Goal: Task Accomplishment & Management: Manage account settings

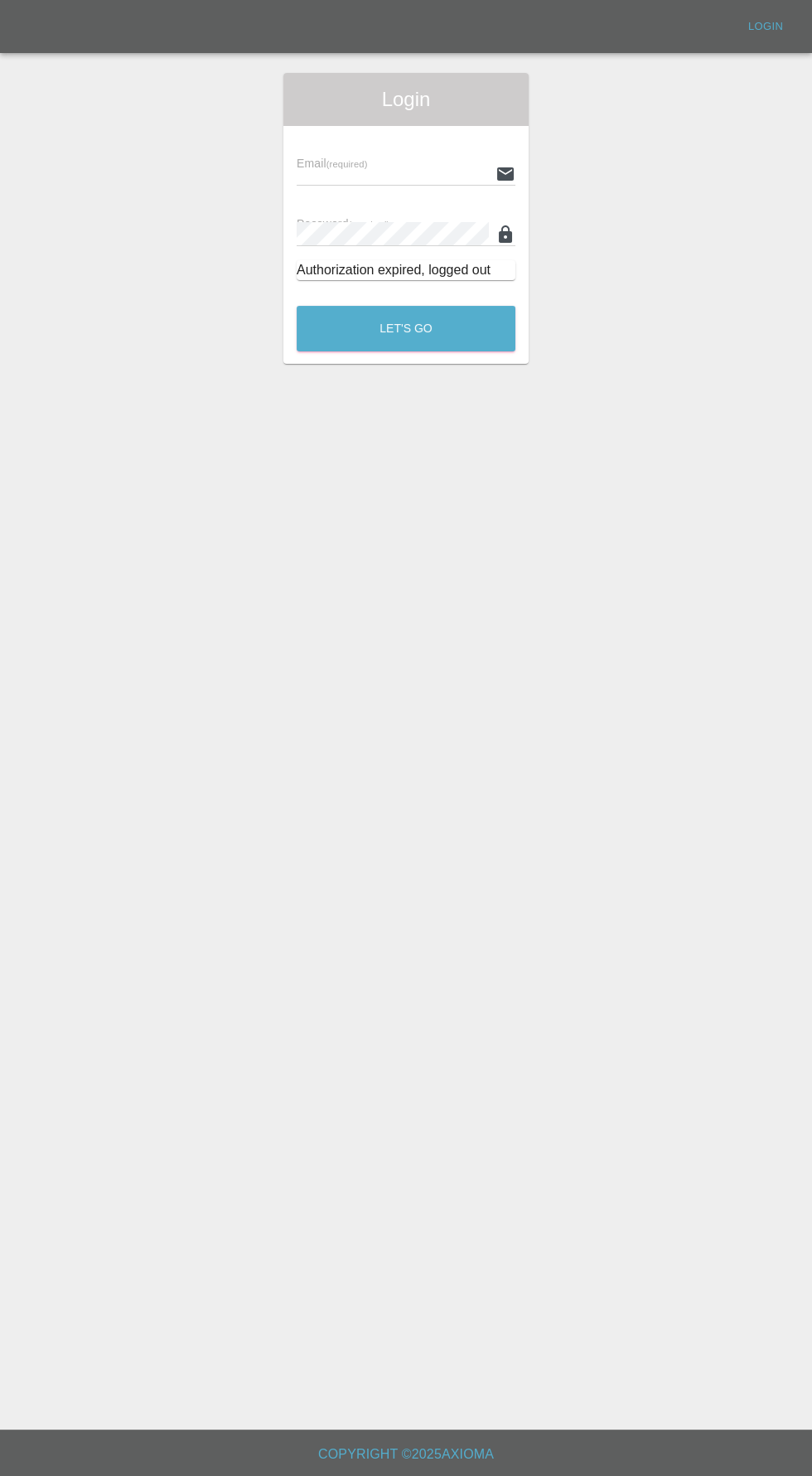
click at [361, 178] on input "text" at bounding box center [392, 174] width 192 height 24
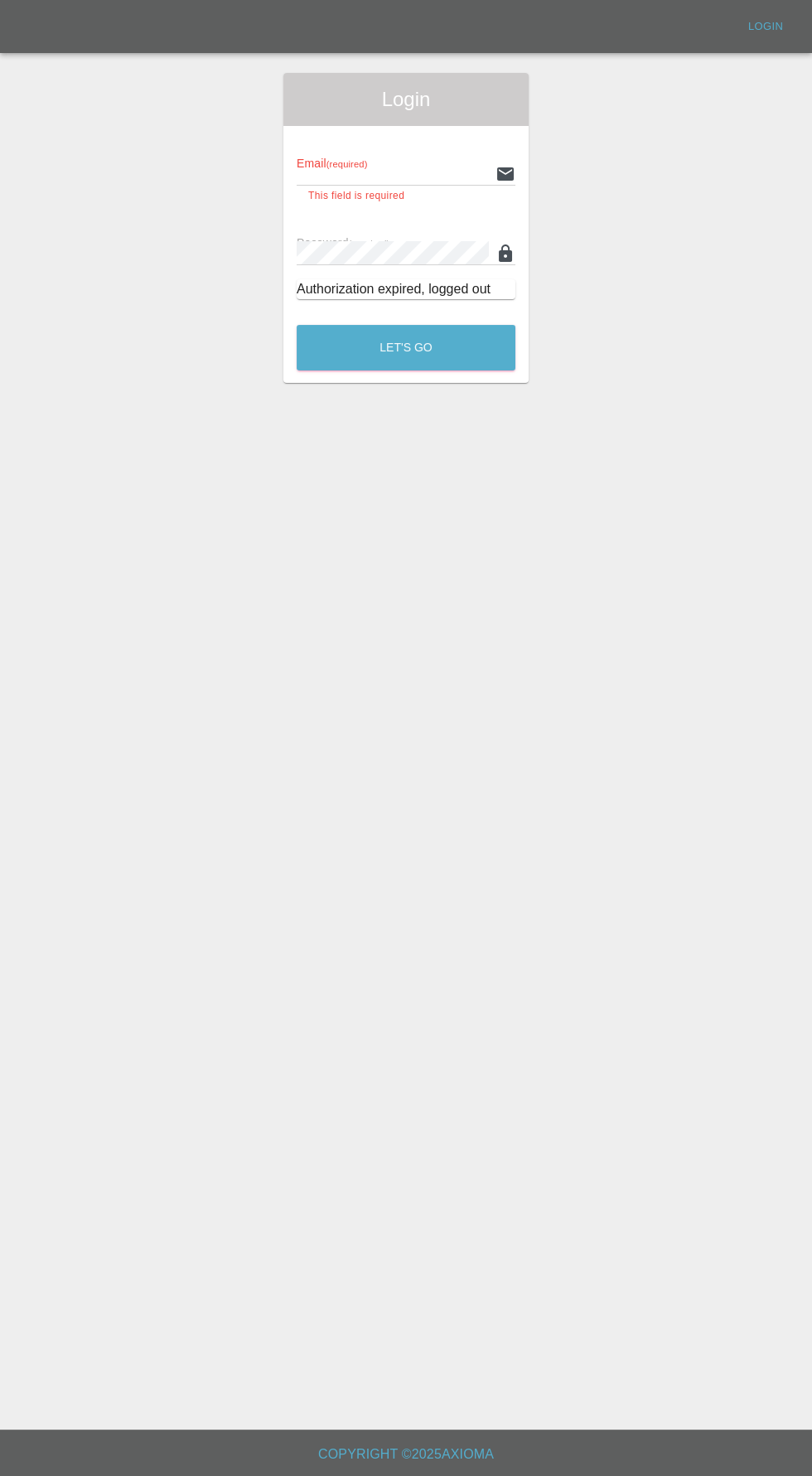
type input "info@darkknightbodyworks.co.uk"
click at [297, 324] on button "Let's Go" at bounding box center [406, 347] width 219 height 46
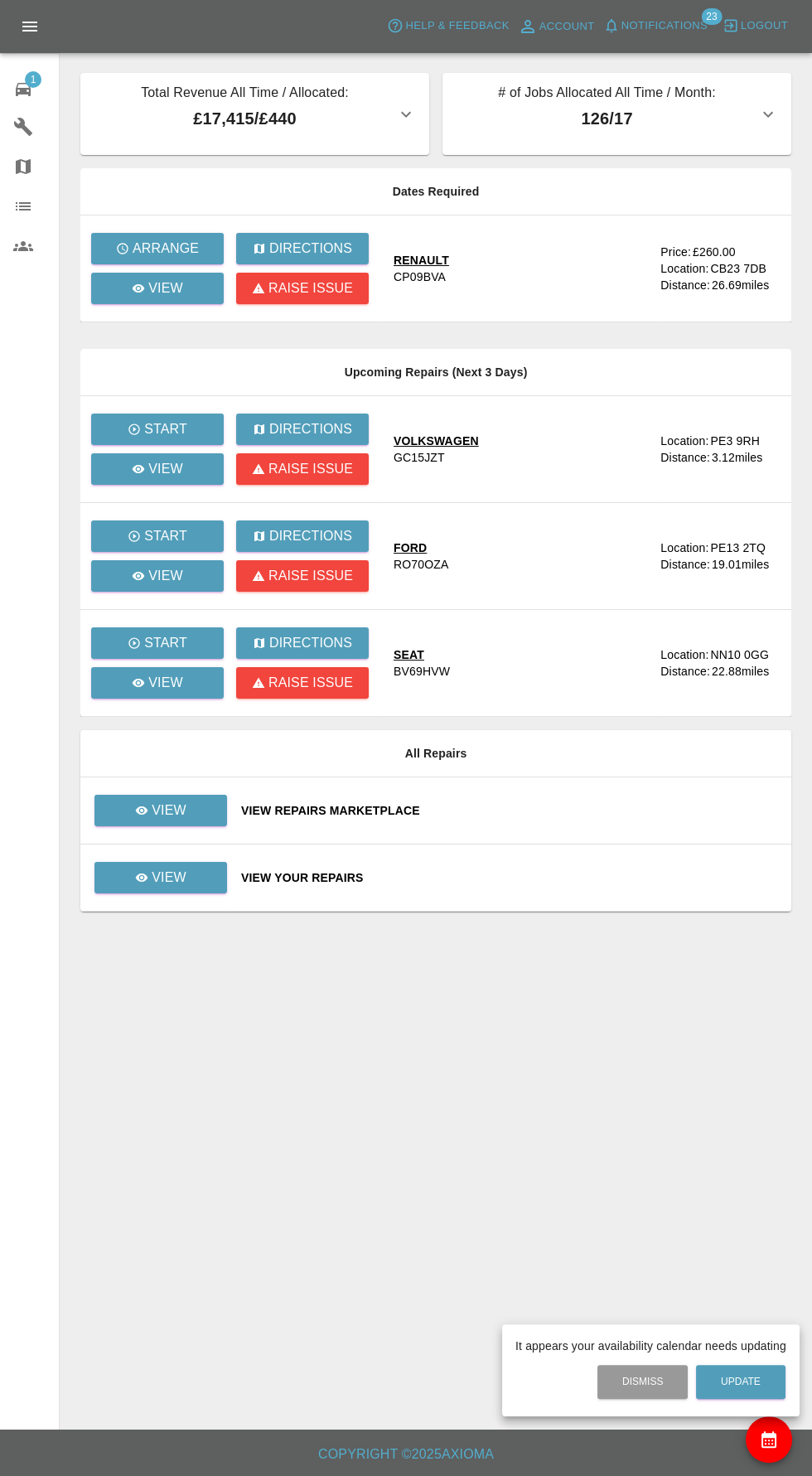
click at [158, 324] on div at bounding box center [406, 738] width 812 height 1476
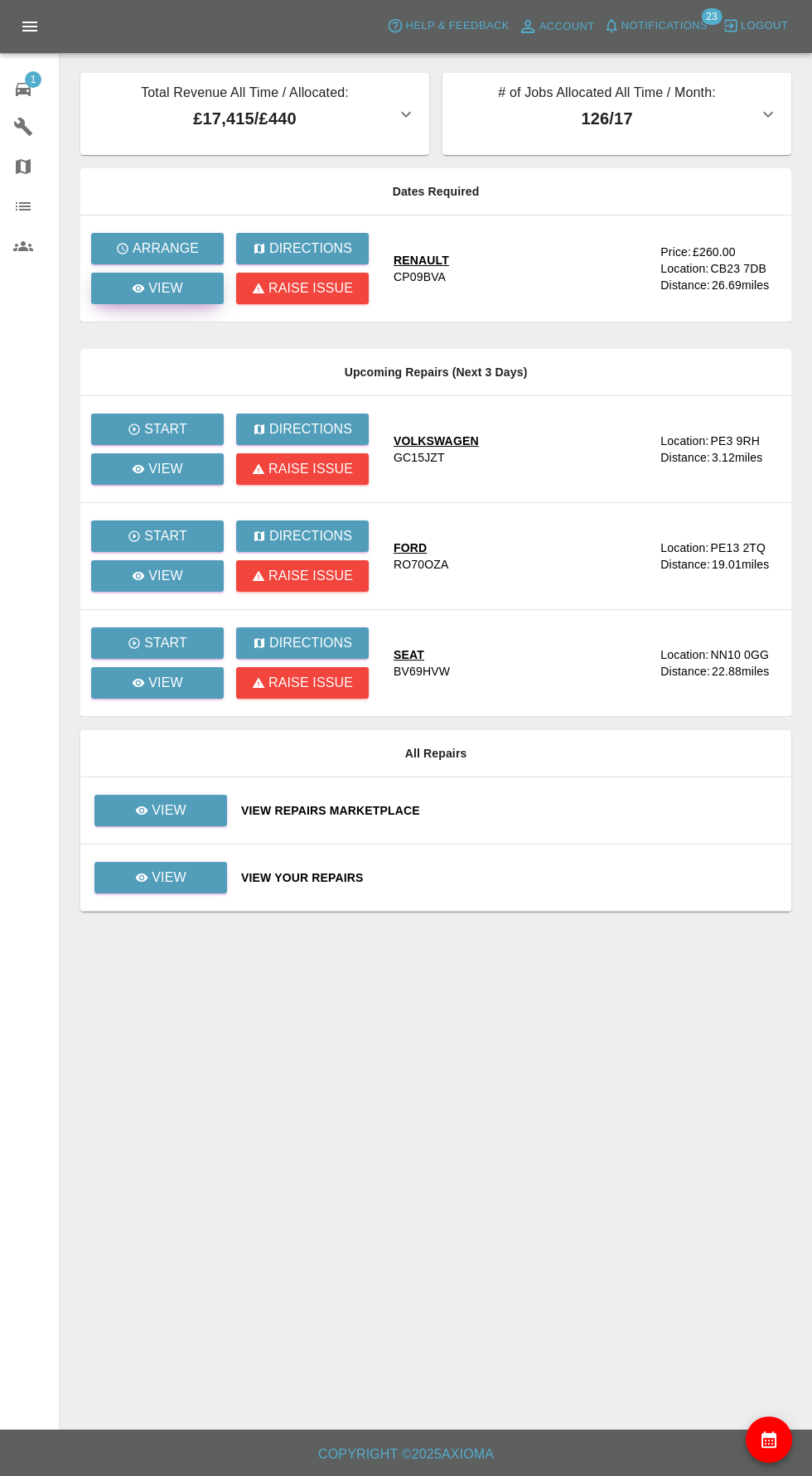
click at [158, 296] on p "View" at bounding box center [165, 289] width 35 height 20
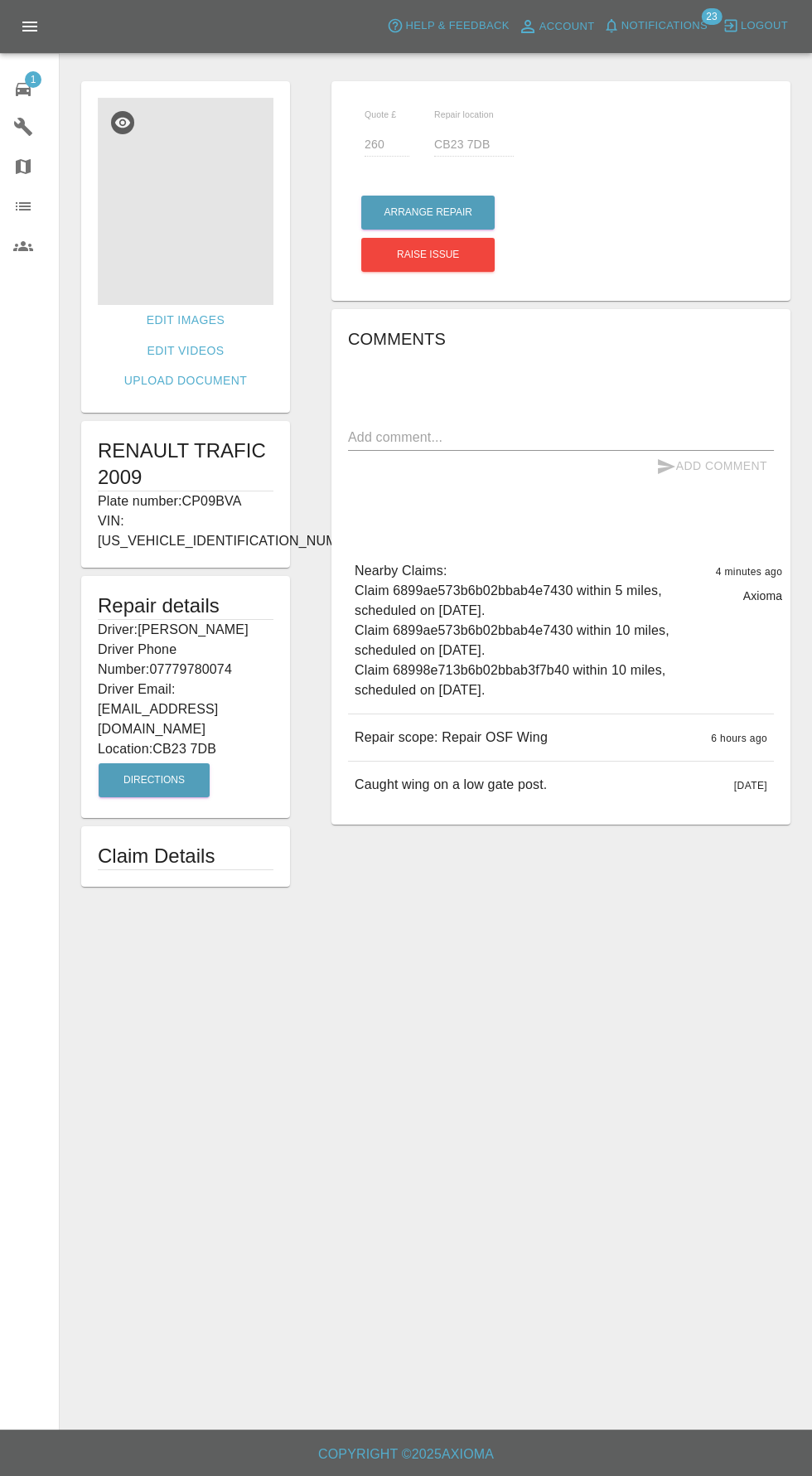
click at [206, 220] on img at bounding box center [185, 200] width 175 height 207
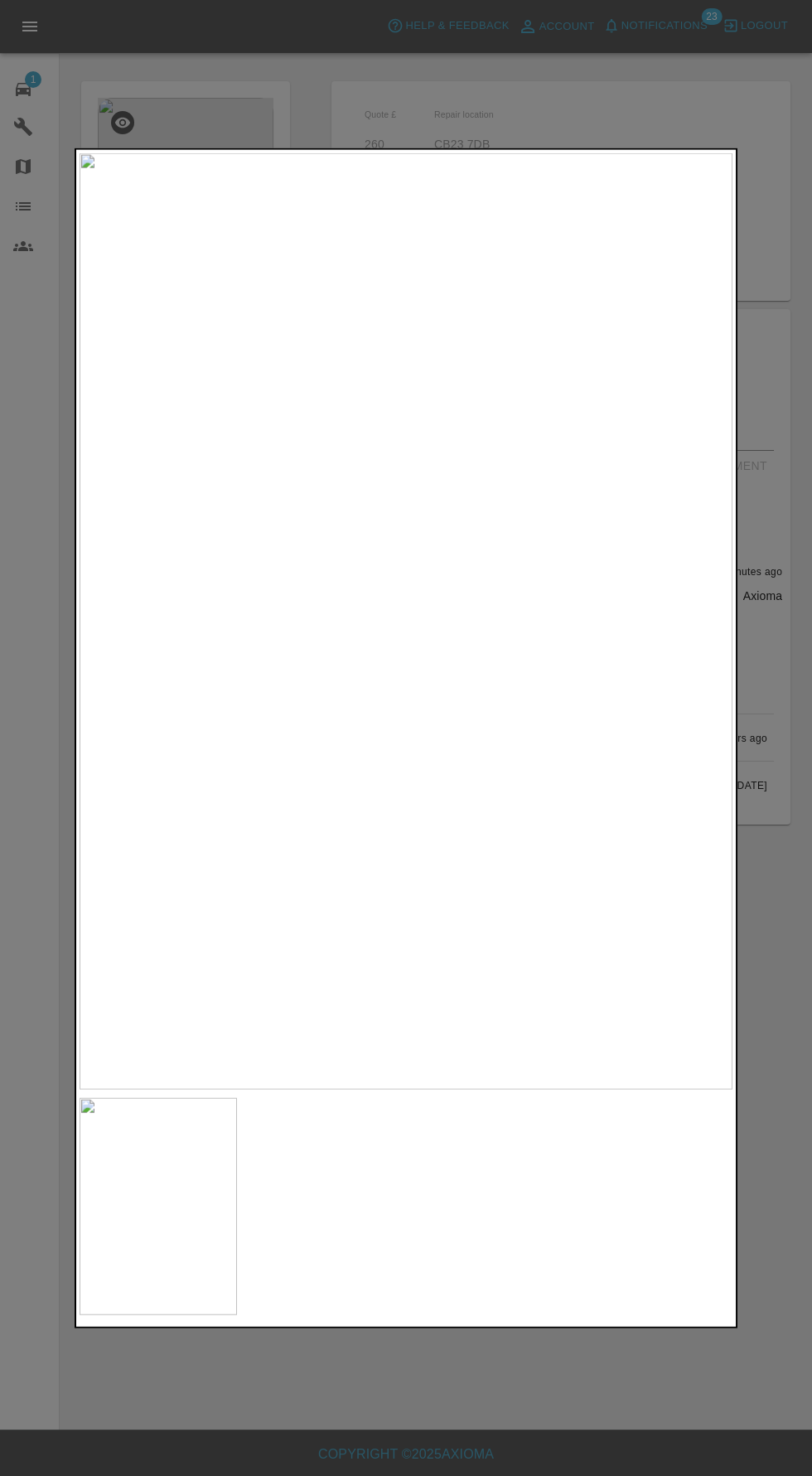
click at [484, 783] on img at bounding box center [406, 620] width 653 height 937
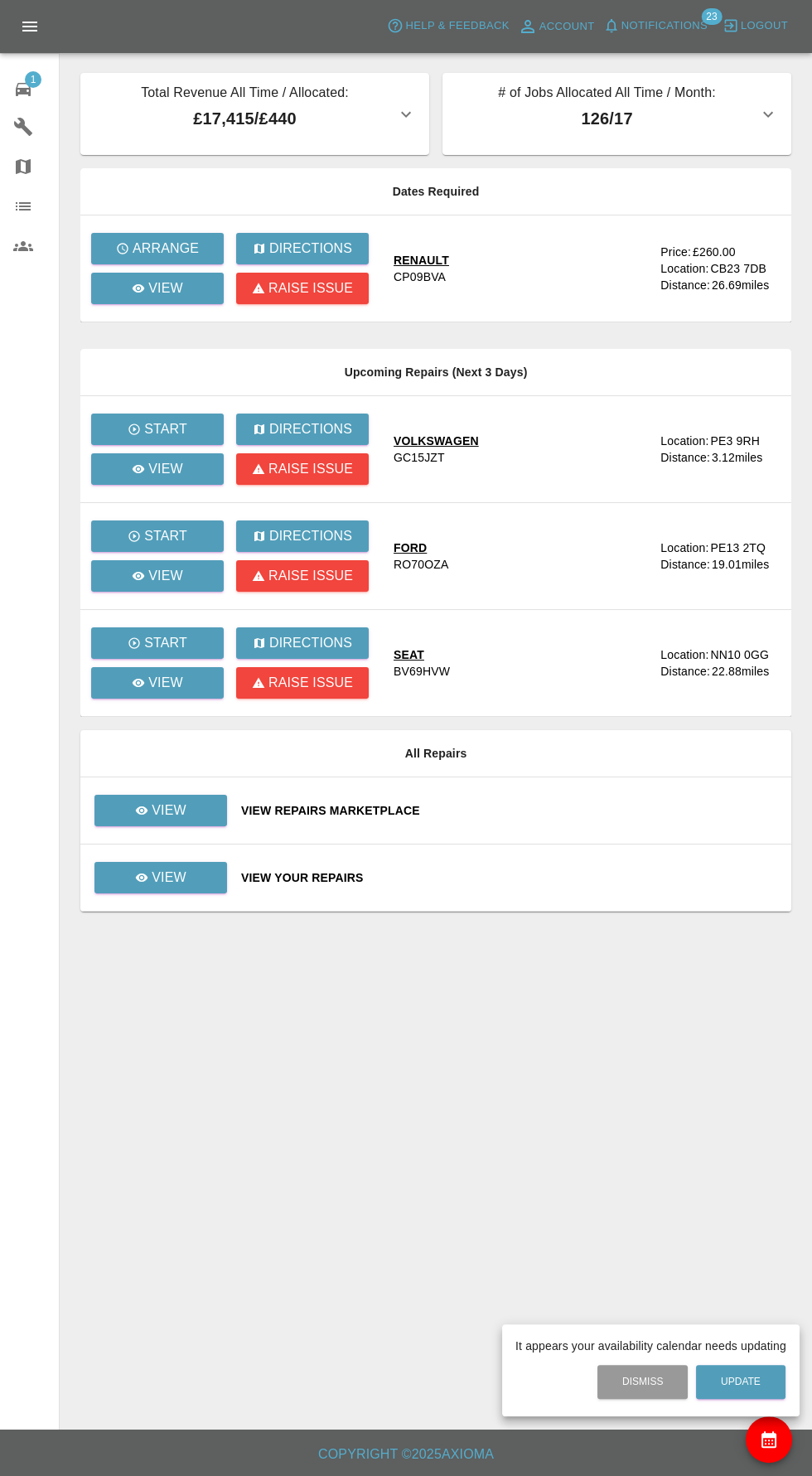
click at [156, 233] on div at bounding box center [406, 738] width 812 height 1476
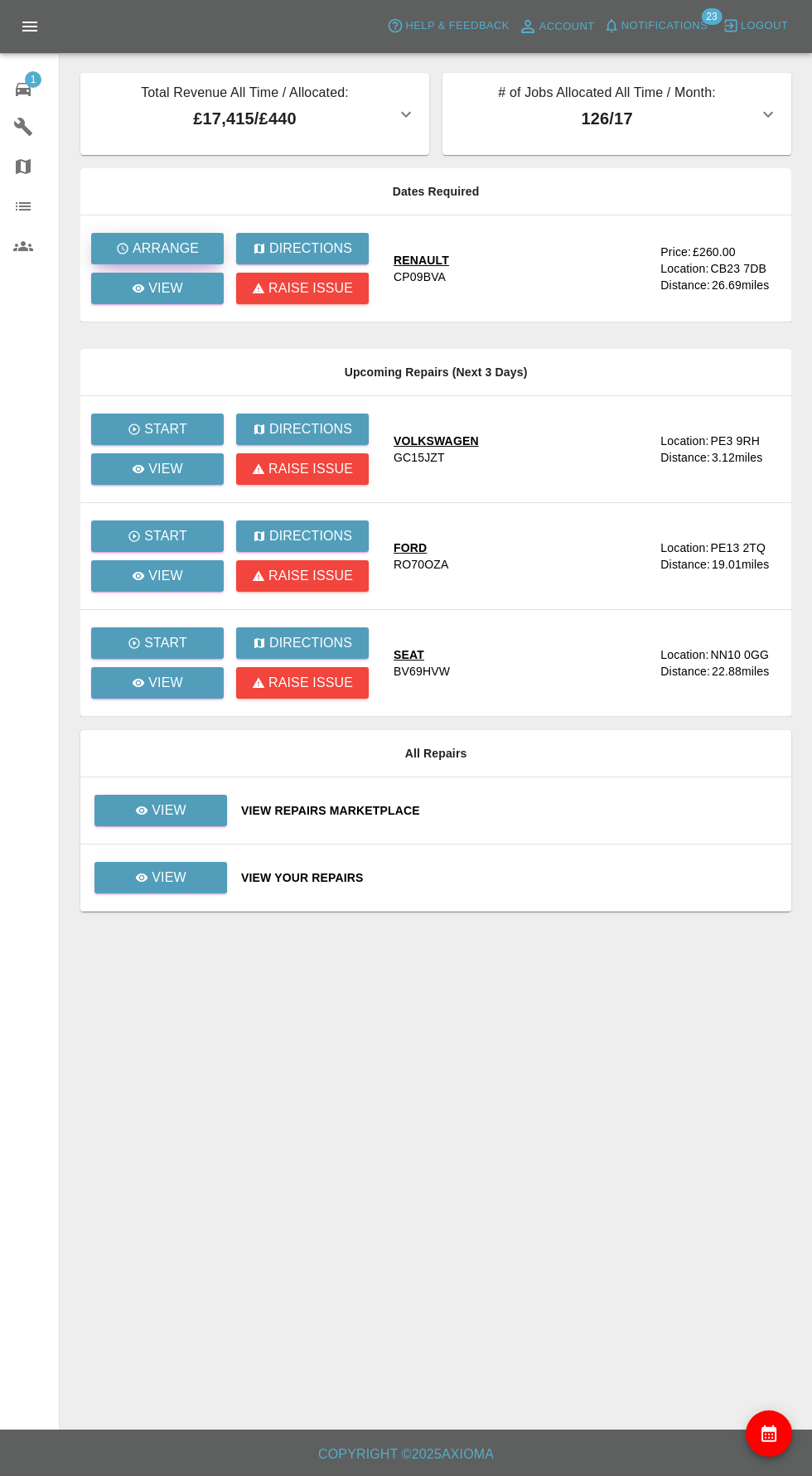
click at [140, 248] on p "Arrange" at bounding box center [165, 249] width 66 height 20
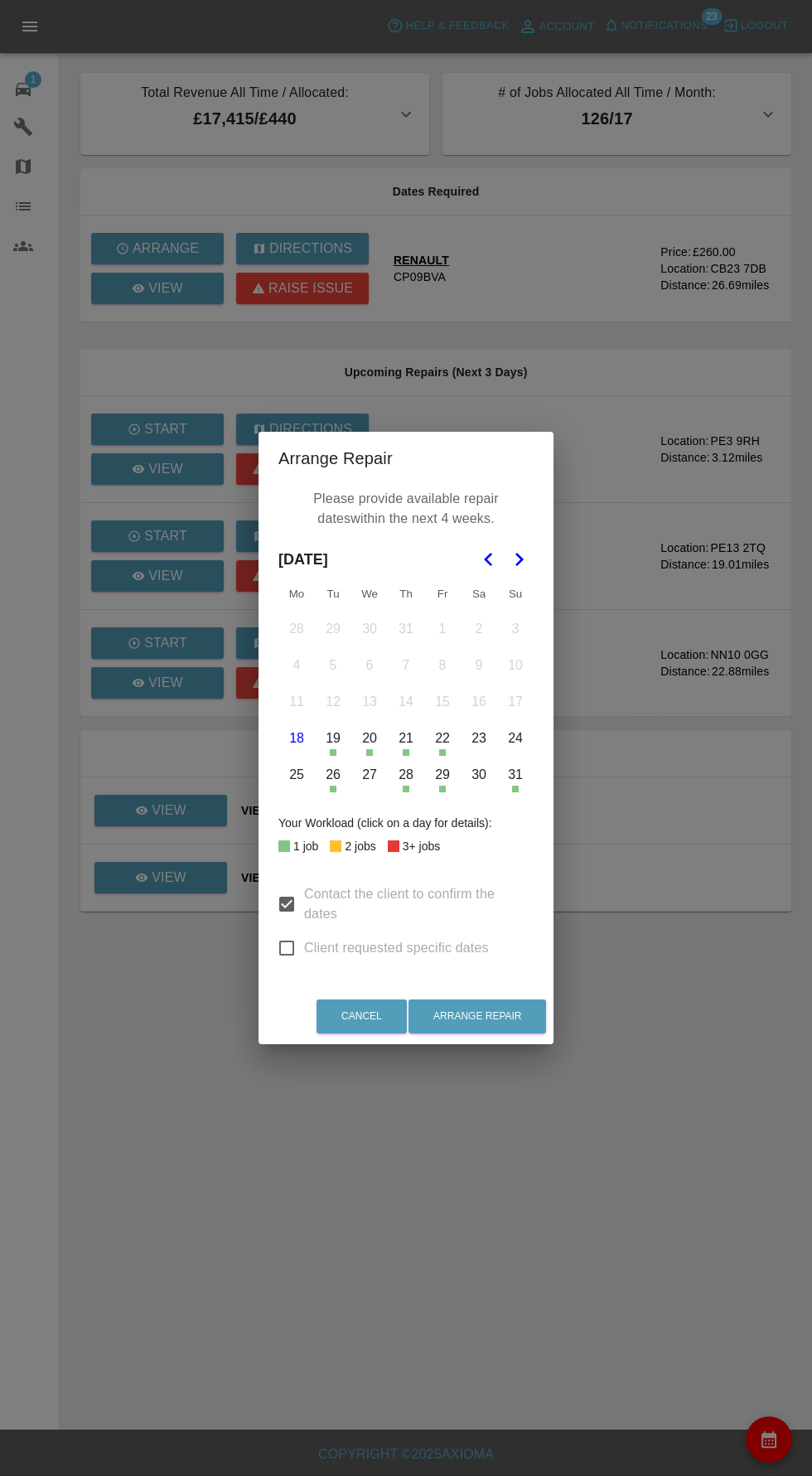
click at [518, 560] on icon "Go to the Next Month" at bounding box center [519, 560] width 20 height 20
click at [333, 664] on button "9" at bounding box center [333, 665] width 35 height 35
click at [376, 665] on button "10" at bounding box center [369, 665] width 35 height 35
click at [409, 665] on button "11" at bounding box center [406, 665] width 35 height 35
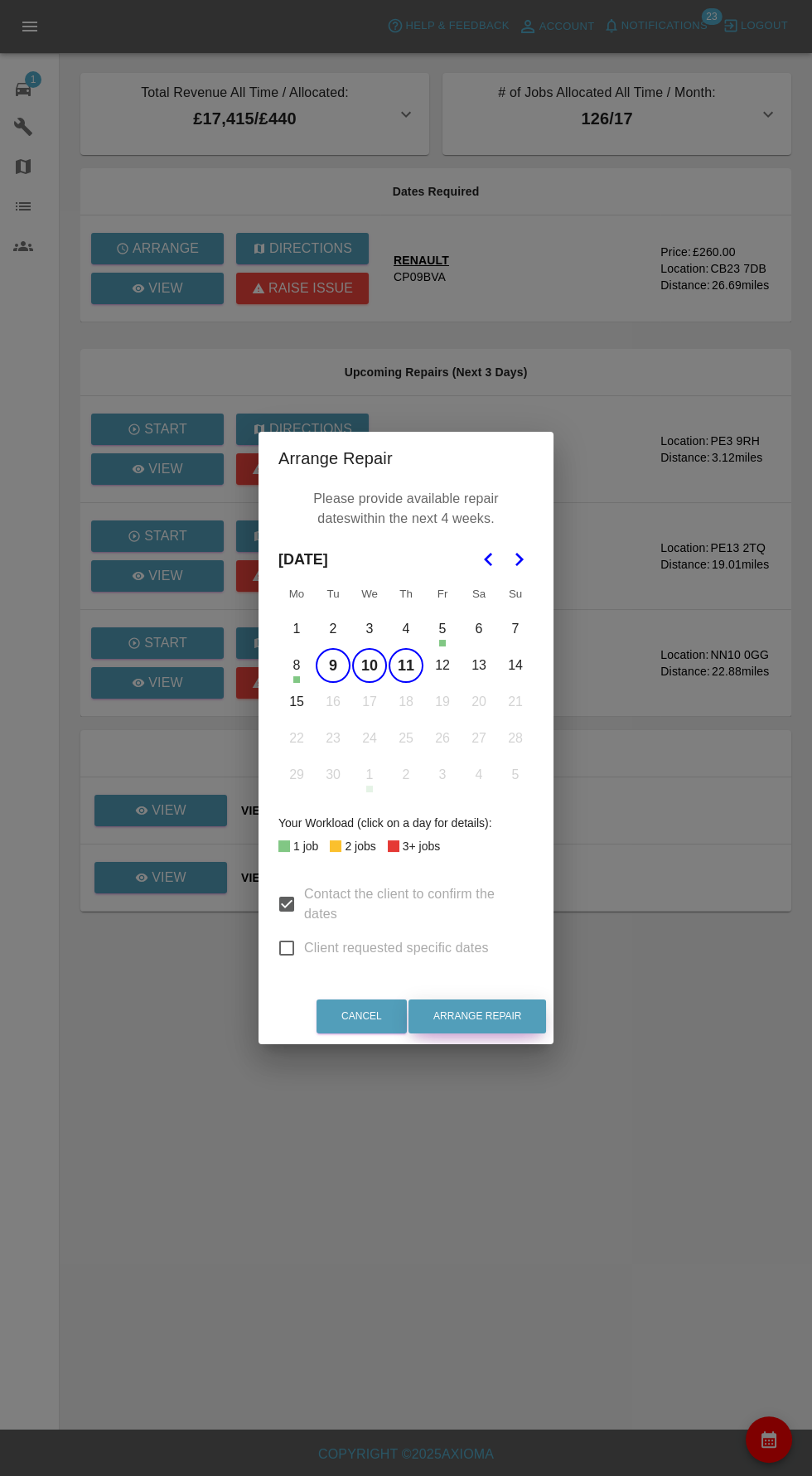
click at [509, 1023] on button "Arrange Repair" at bounding box center [478, 1016] width 138 height 34
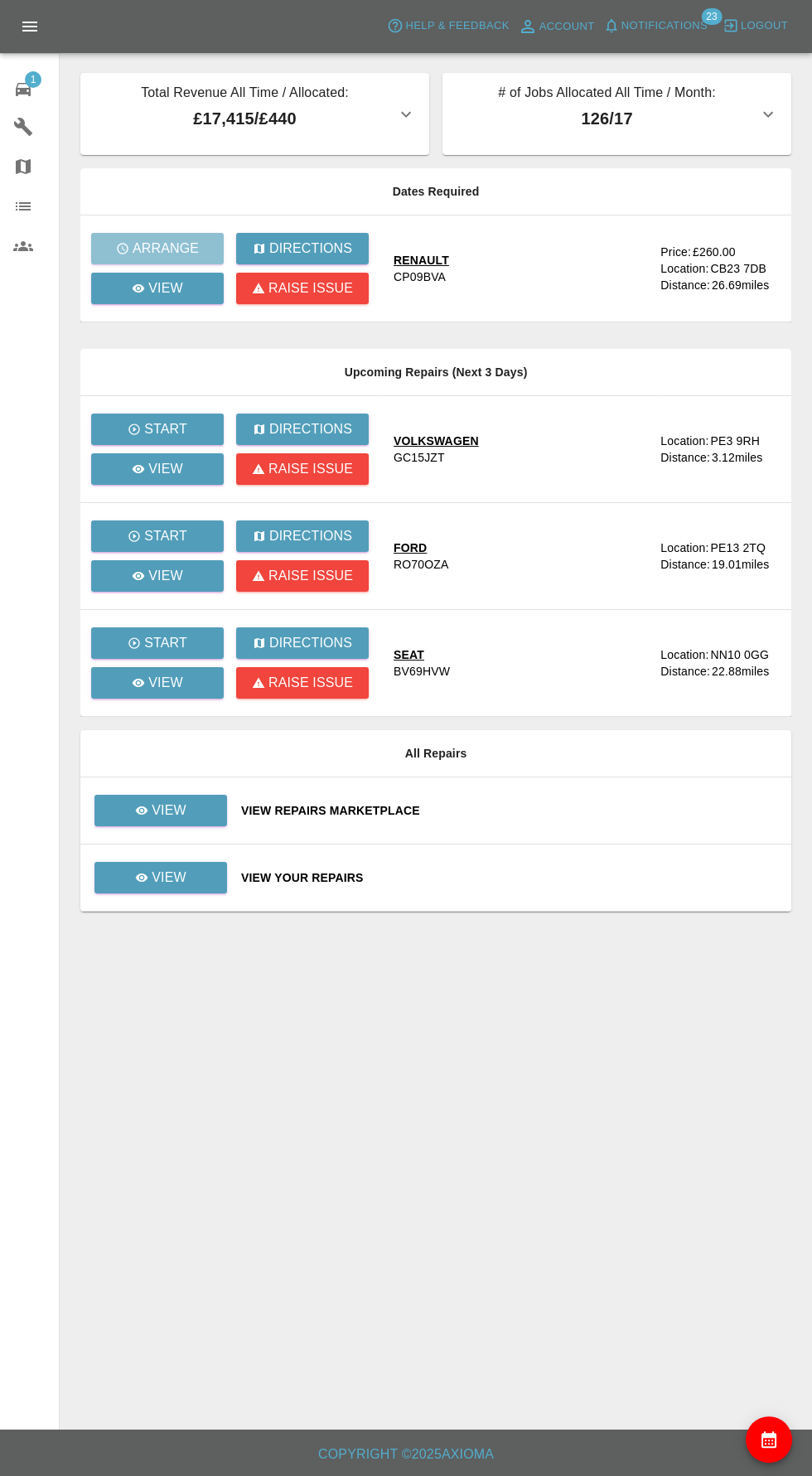
click at [776, 1425] on button "availability" at bounding box center [769, 1439] width 46 height 46
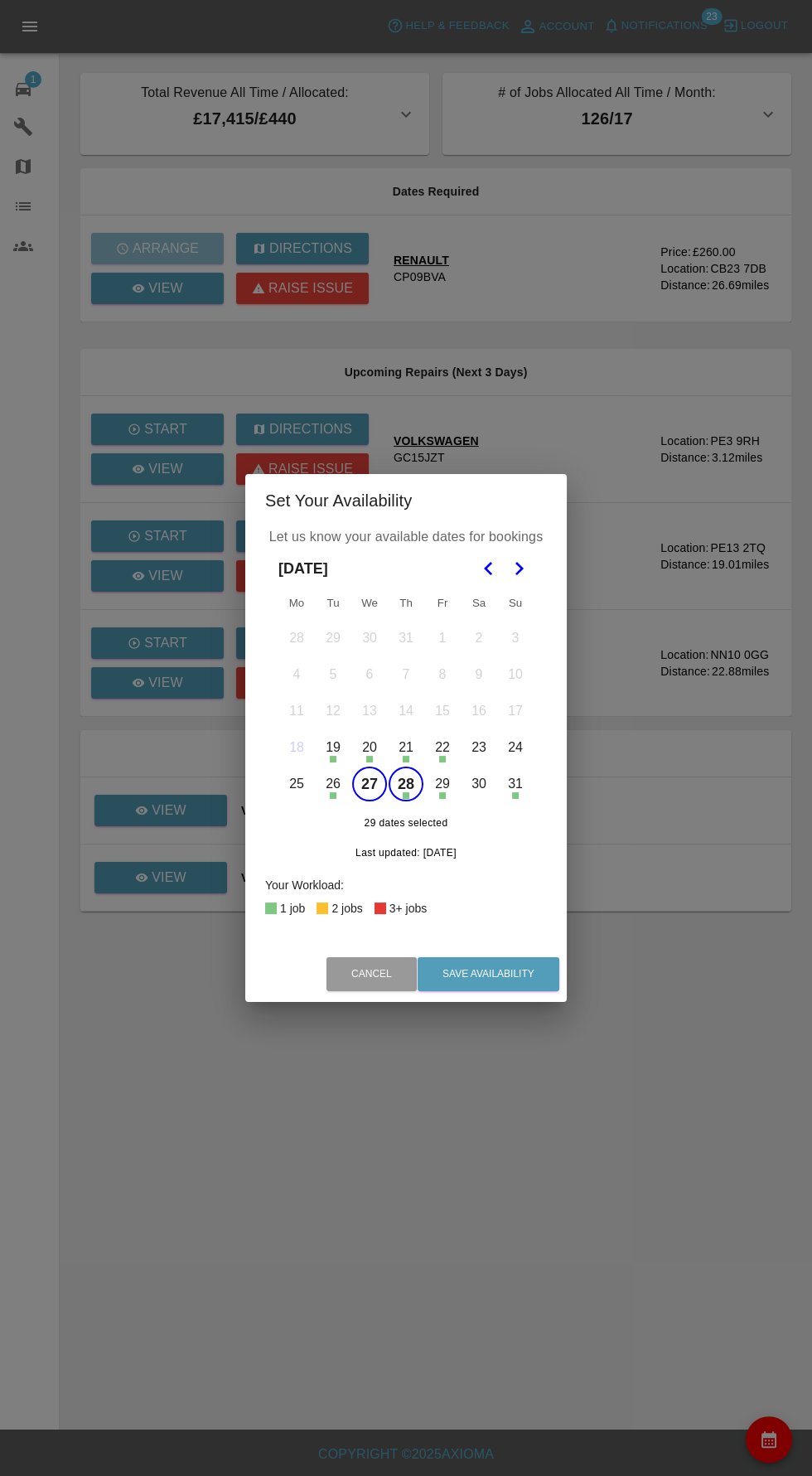
click at [519, 569] on icon "Go to the Next Month" at bounding box center [519, 569] width 20 height 20
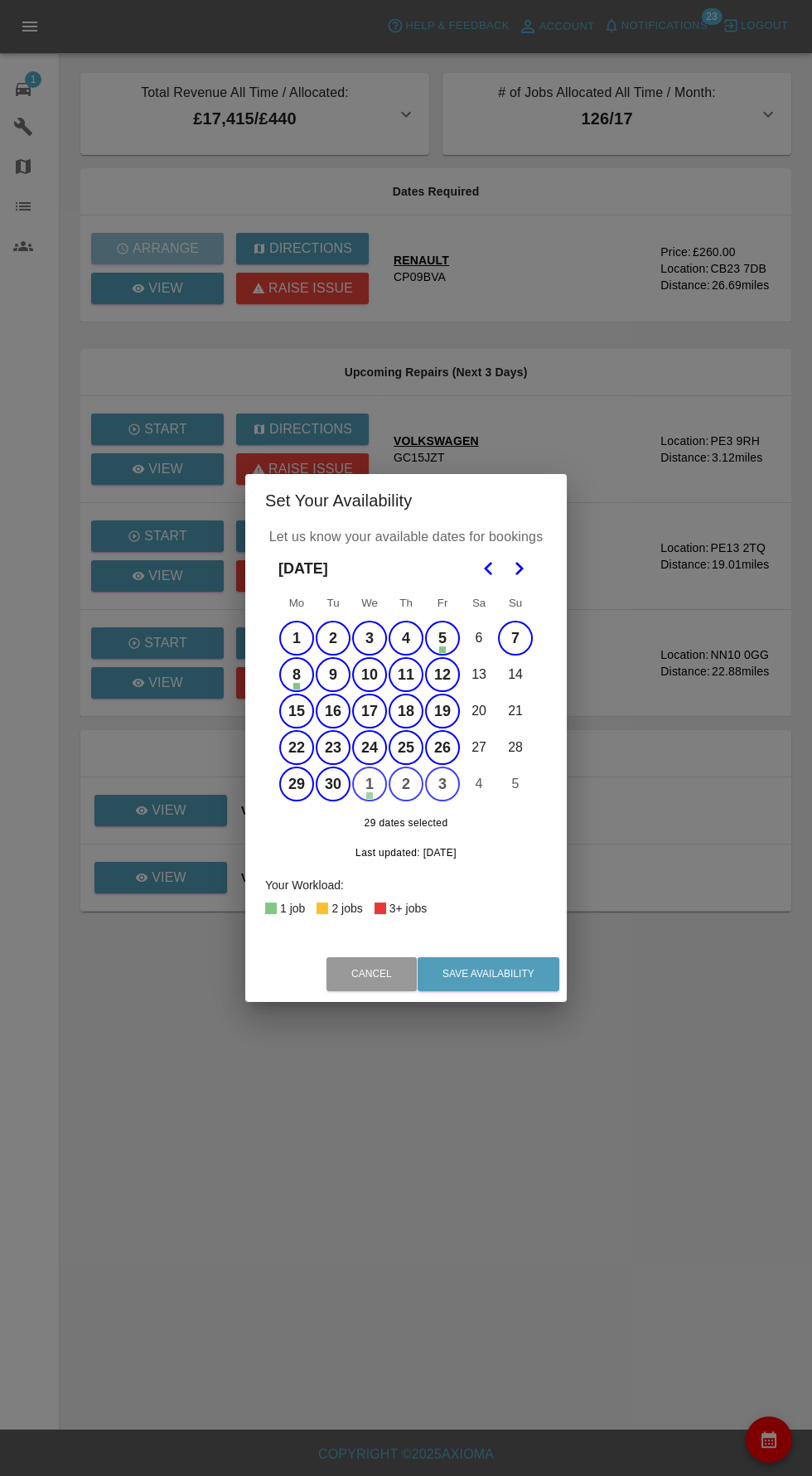
click at [297, 676] on button "8" at bounding box center [297, 675] width 35 height 35
click at [442, 638] on button "5" at bounding box center [443, 638] width 35 height 35
click at [297, 638] on button "1" at bounding box center [297, 638] width 35 height 35
click at [333, 638] on button "2" at bounding box center [333, 638] width 35 height 35
click at [523, 638] on button "7" at bounding box center [515, 638] width 35 height 35
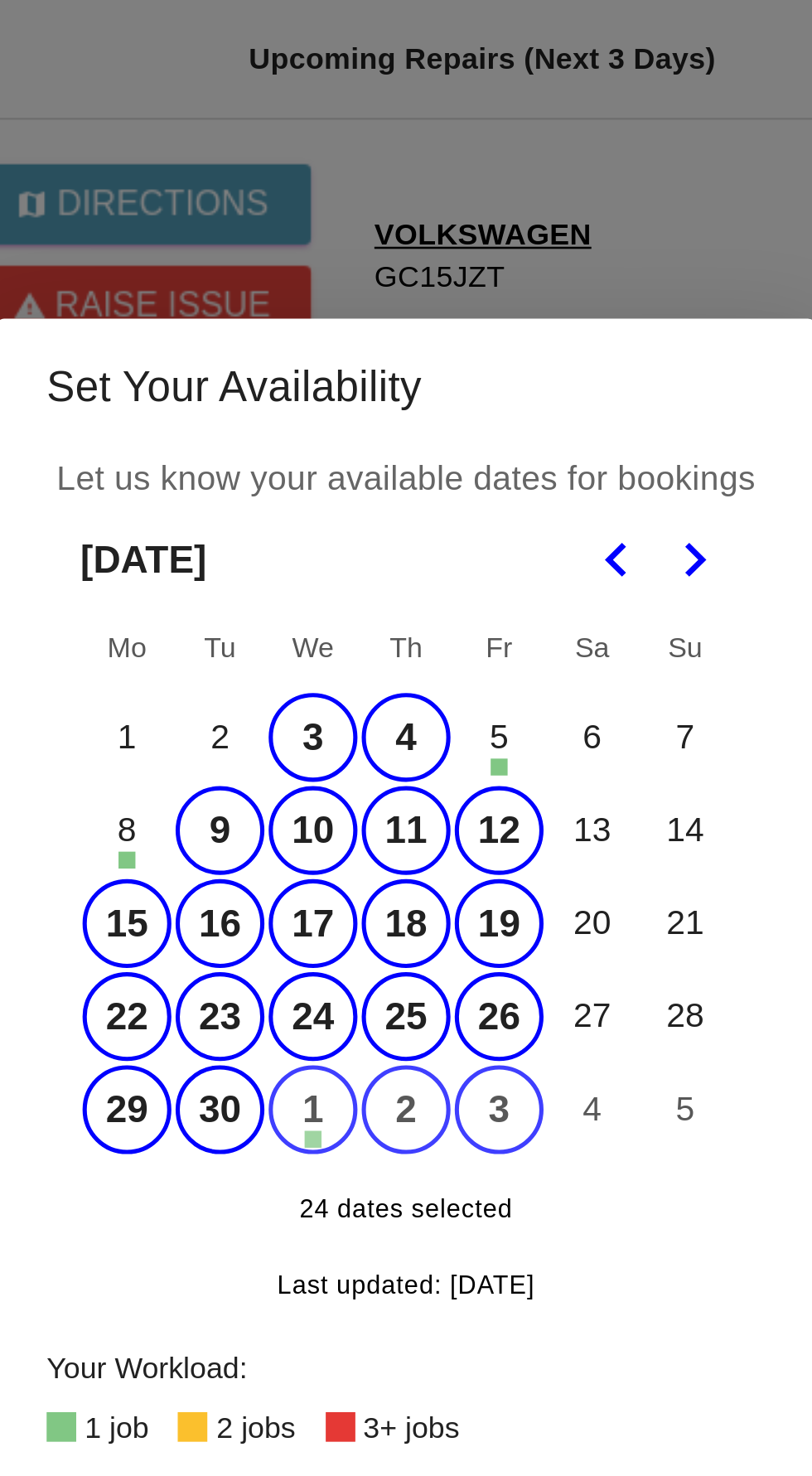
click at [373, 630] on button "3" at bounding box center [369, 638] width 35 height 35
click at [409, 640] on button "4" at bounding box center [406, 638] width 35 height 35
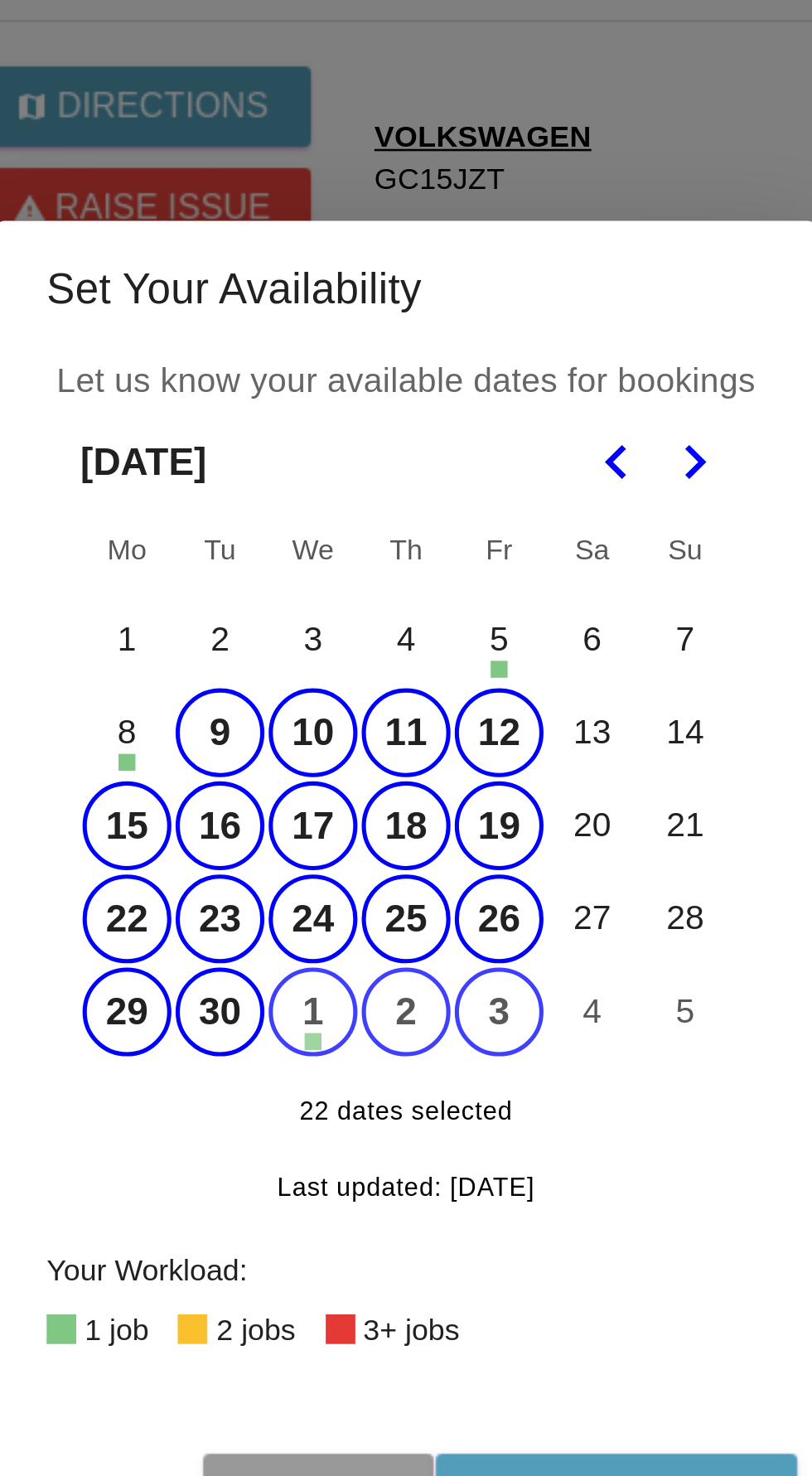
click at [526, 578] on icon "Go to the Next Month" at bounding box center [519, 569] width 20 height 20
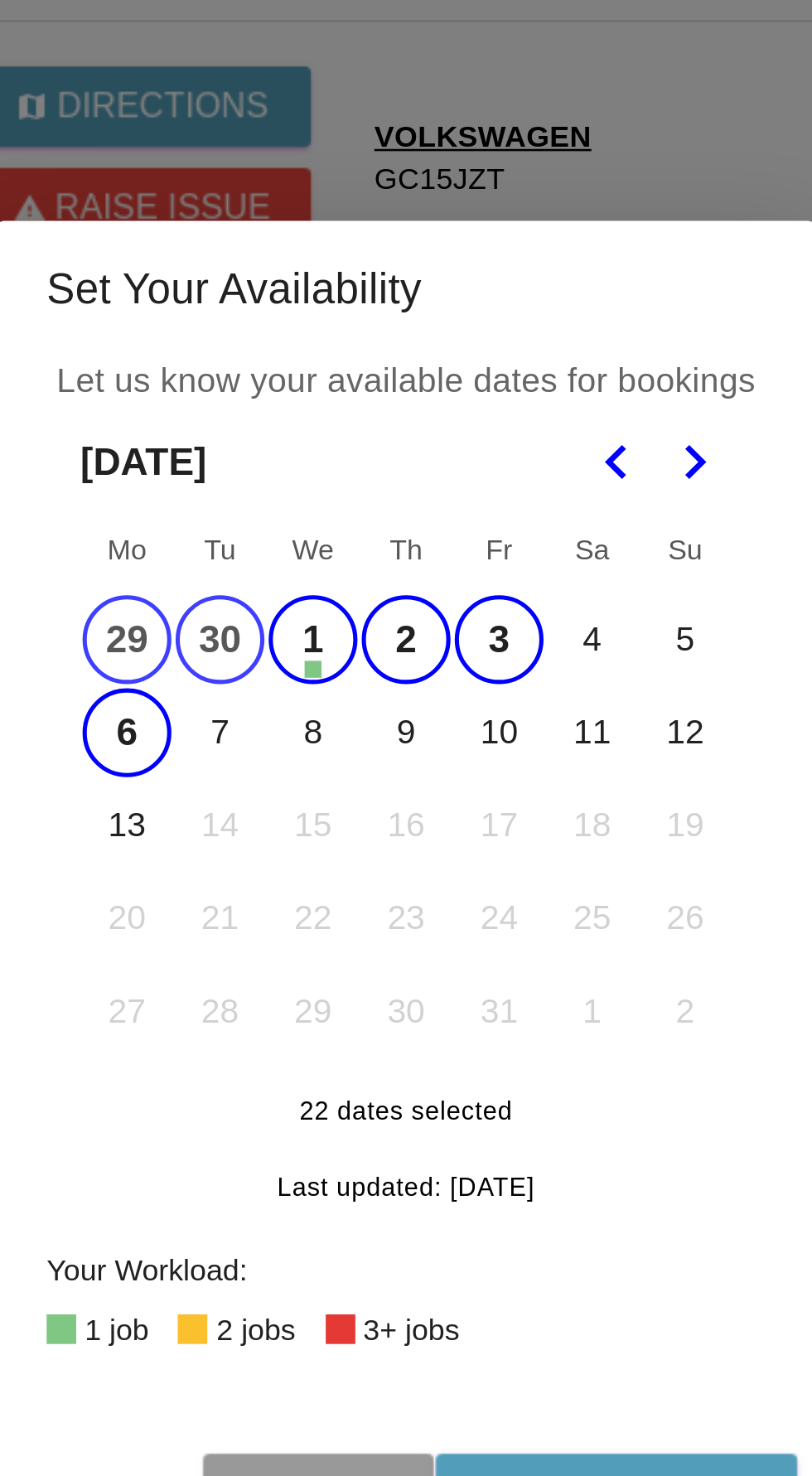
click at [333, 692] on button "7" at bounding box center [333, 675] width 35 height 35
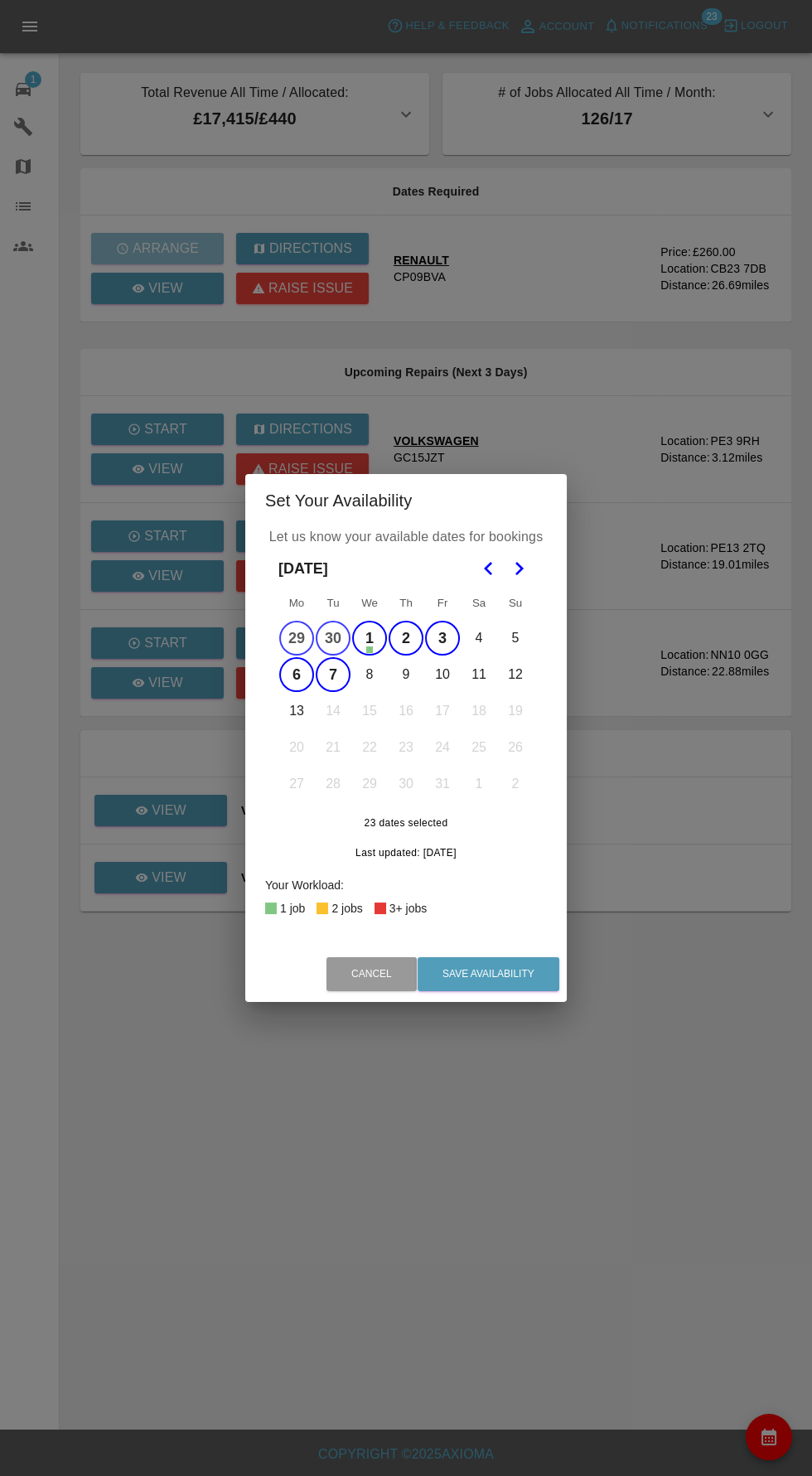
click at [368, 692] on button "8" at bounding box center [369, 675] width 35 height 35
click at [405, 692] on button "9" at bounding box center [406, 675] width 35 height 35
click at [442, 675] on button "10" at bounding box center [443, 675] width 35 height 35
click at [296, 710] on button "13" at bounding box center [297, 711] width 35 height 35
click at [501, 973] on button "Save Availability" at bounding box center [488, 973] width 141 height 34
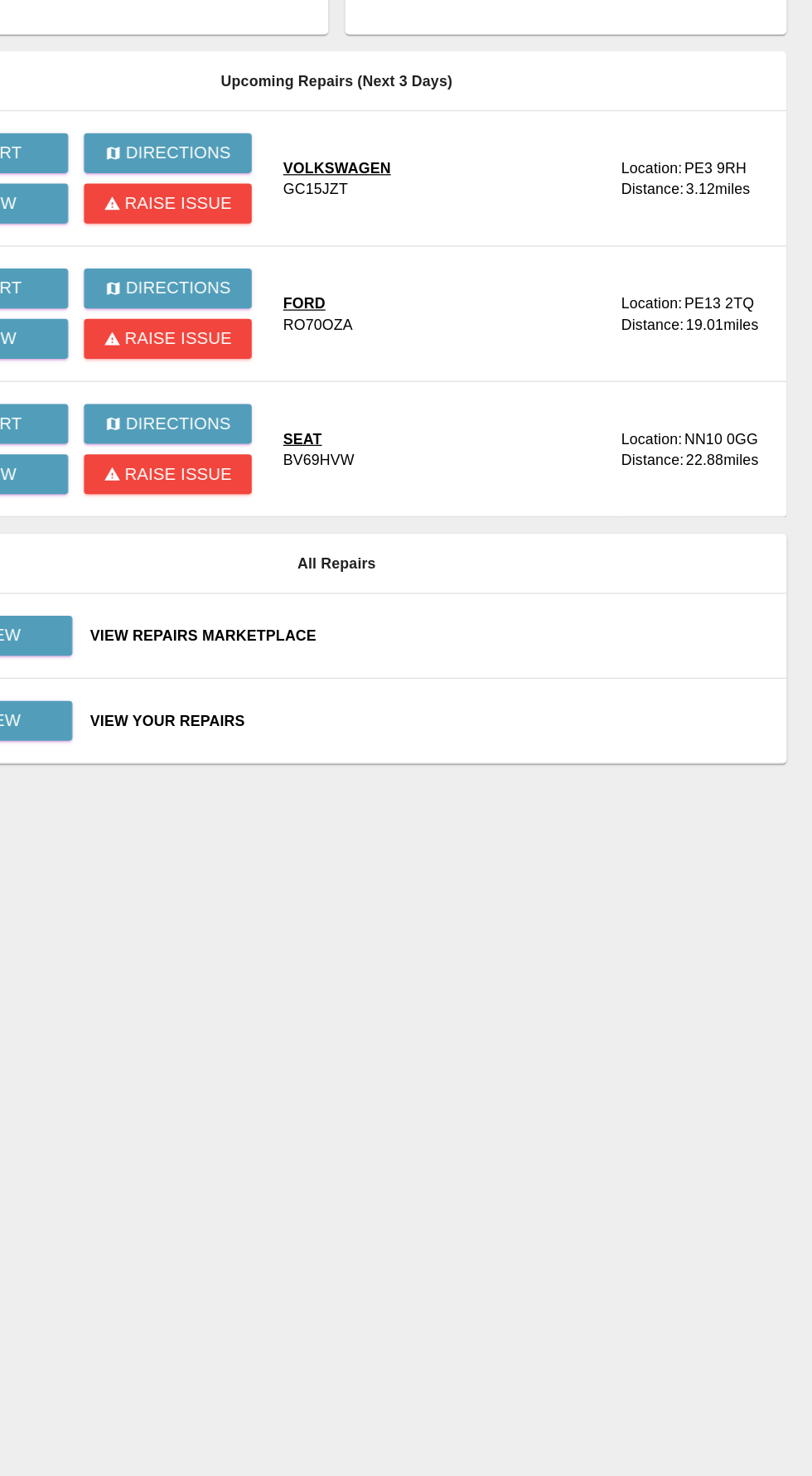
click at [504, 866] on main "Total Revenue All Time / Allocated: £17,415 / £440 Dark Knight Bodyworks : £17,…" at bounding box center [406, 714] width 812 height 1429
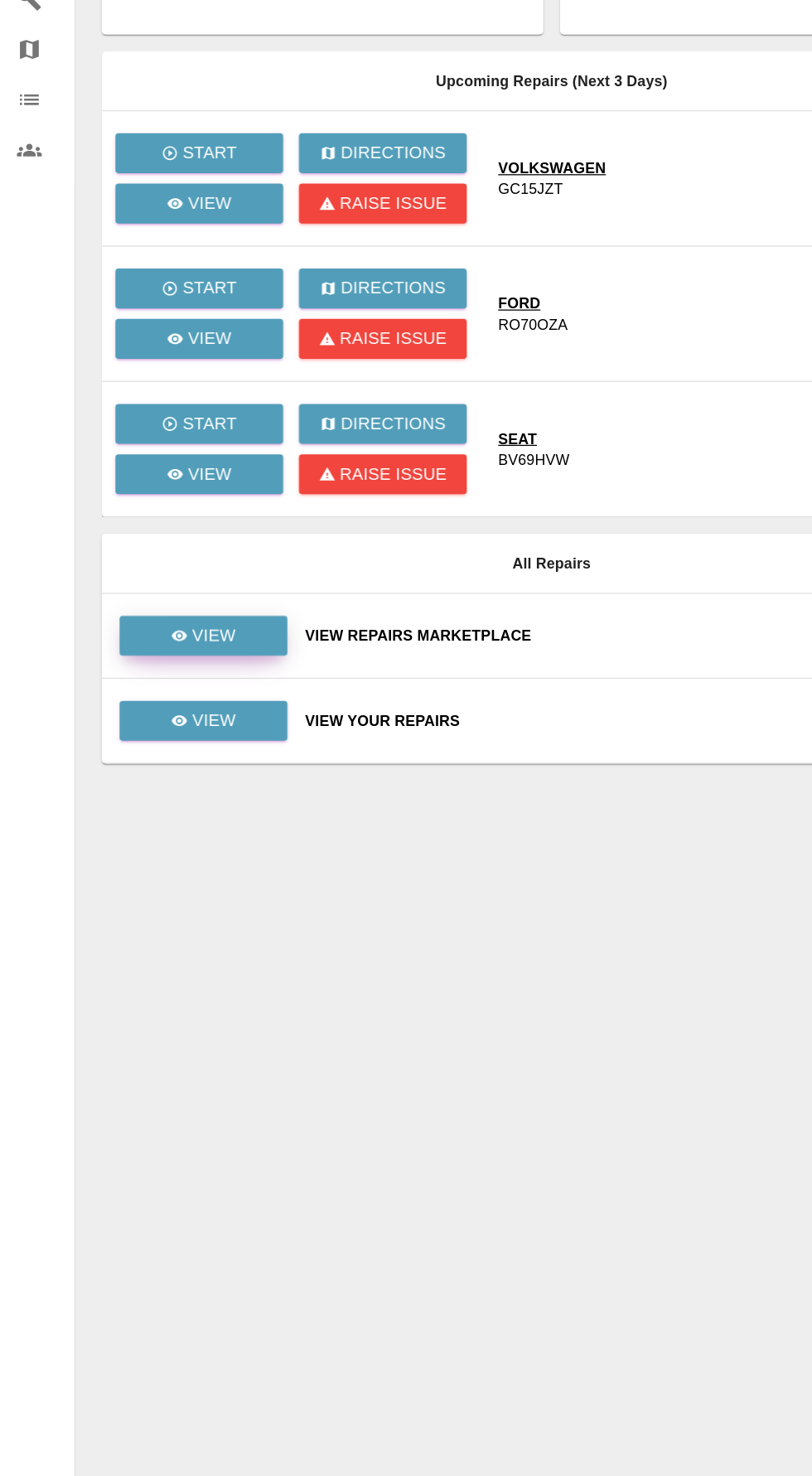
click at [189, 622] on link "View" at bounding box center [161, 630] width 132 height 31
click at [181, 703] on p "View" at bounding box center [169, 697] width 35 height 20
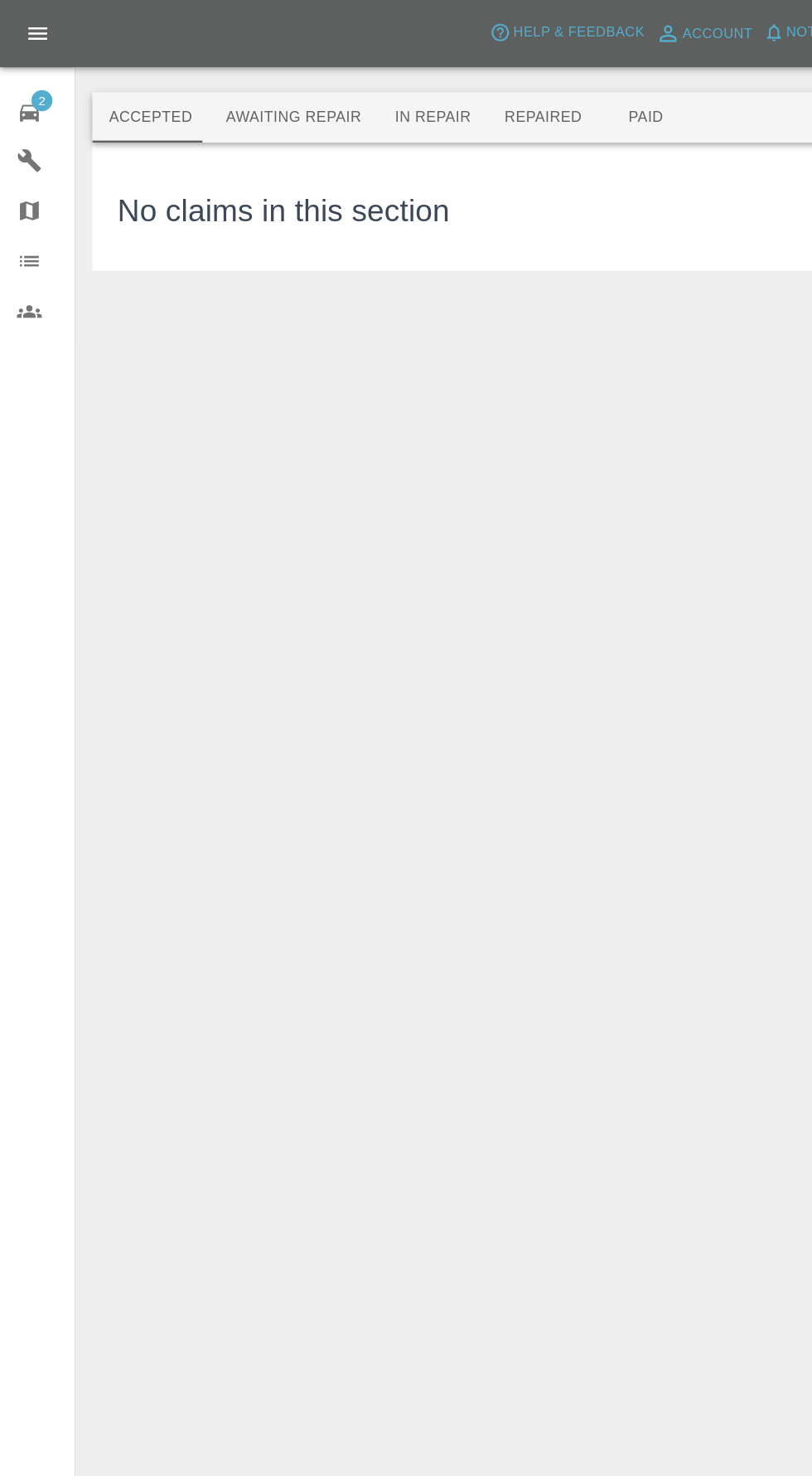
click at [244, 88] on button "Awaiting Repair" at bounding box center [231, 92] width 133 height 40
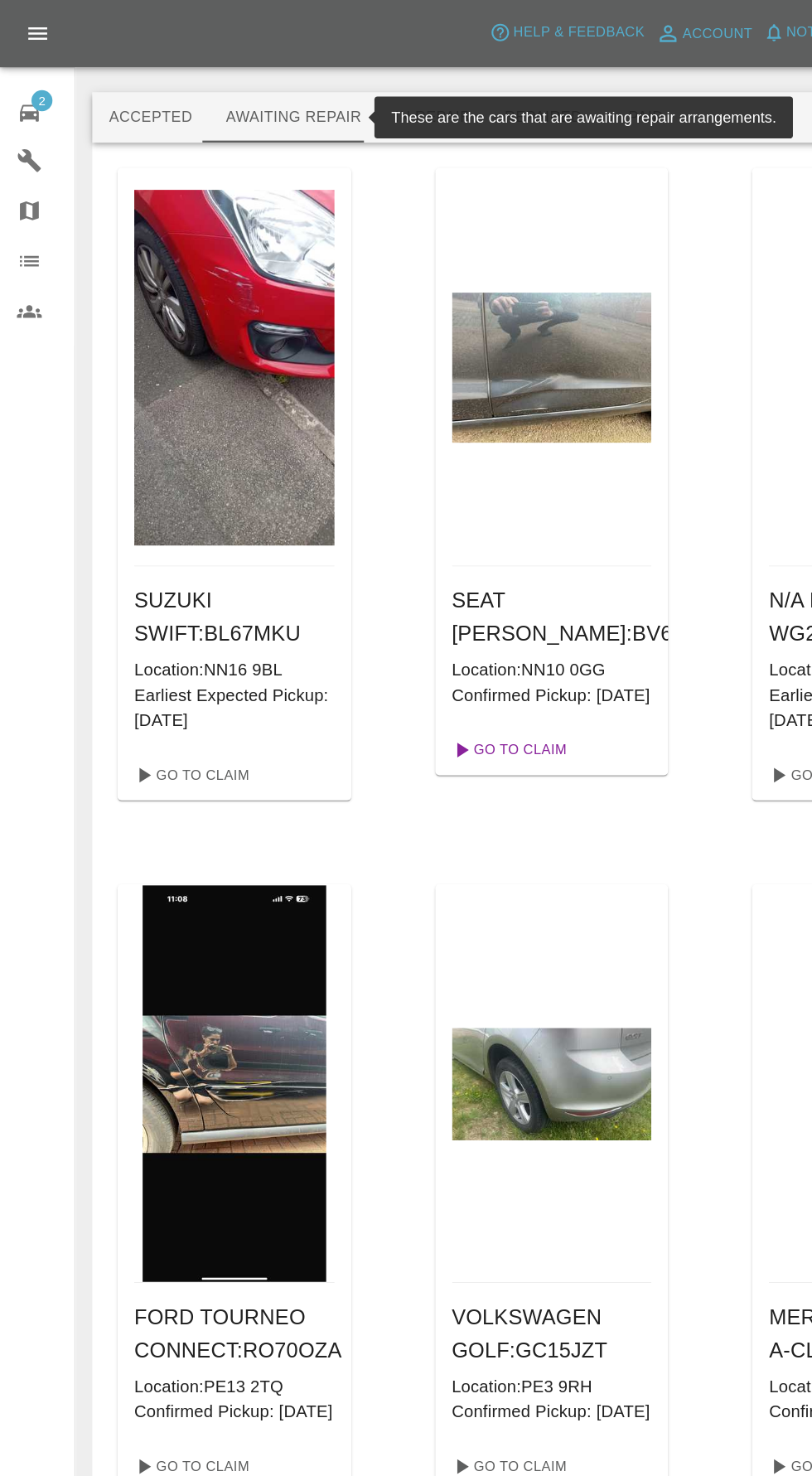
click at [430, 606] on link "Go To Claim" at bounding box center [400, 592] width 102 height 27
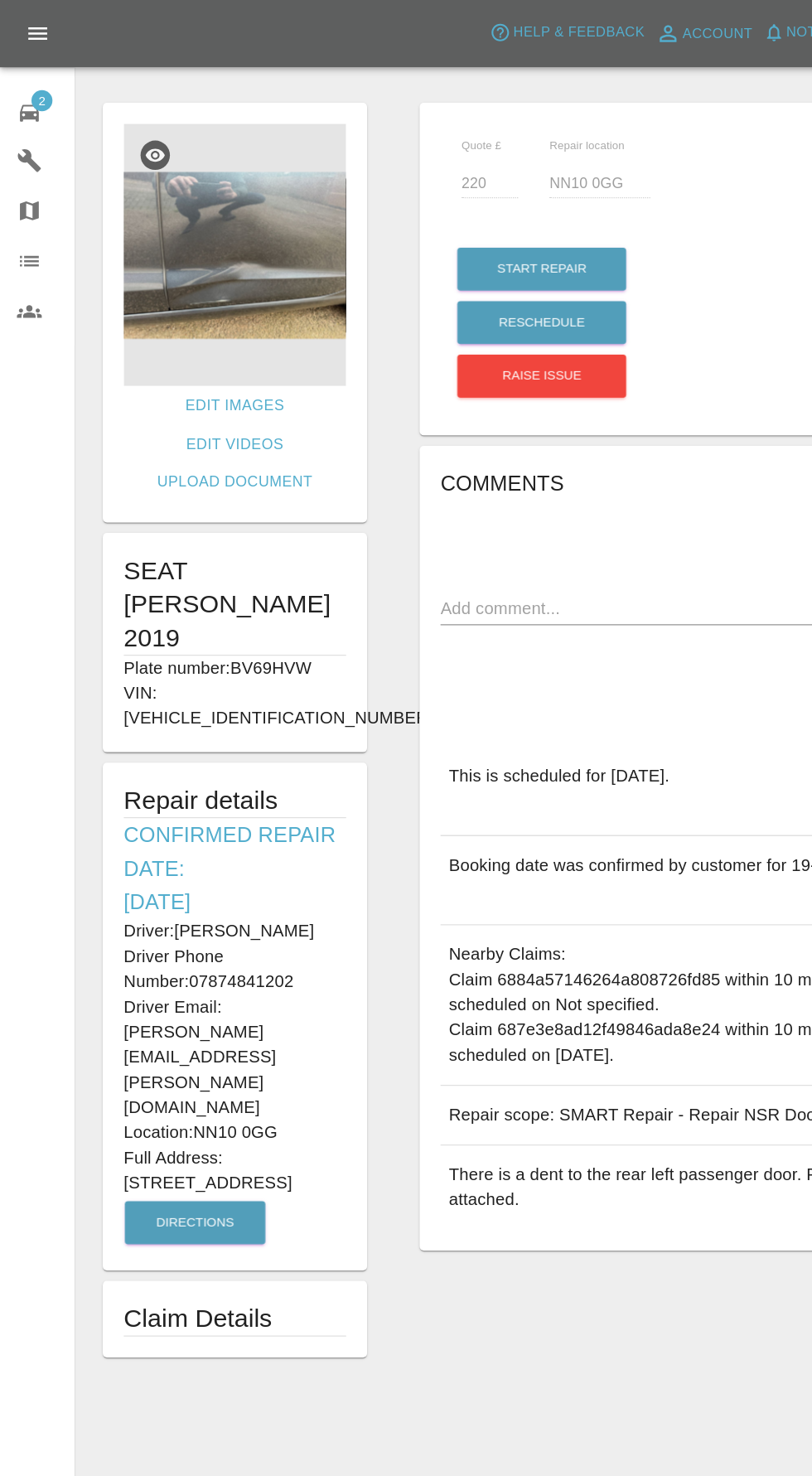
click at [193, 199] on img at bounding box center [185, 200] width 175 height 207
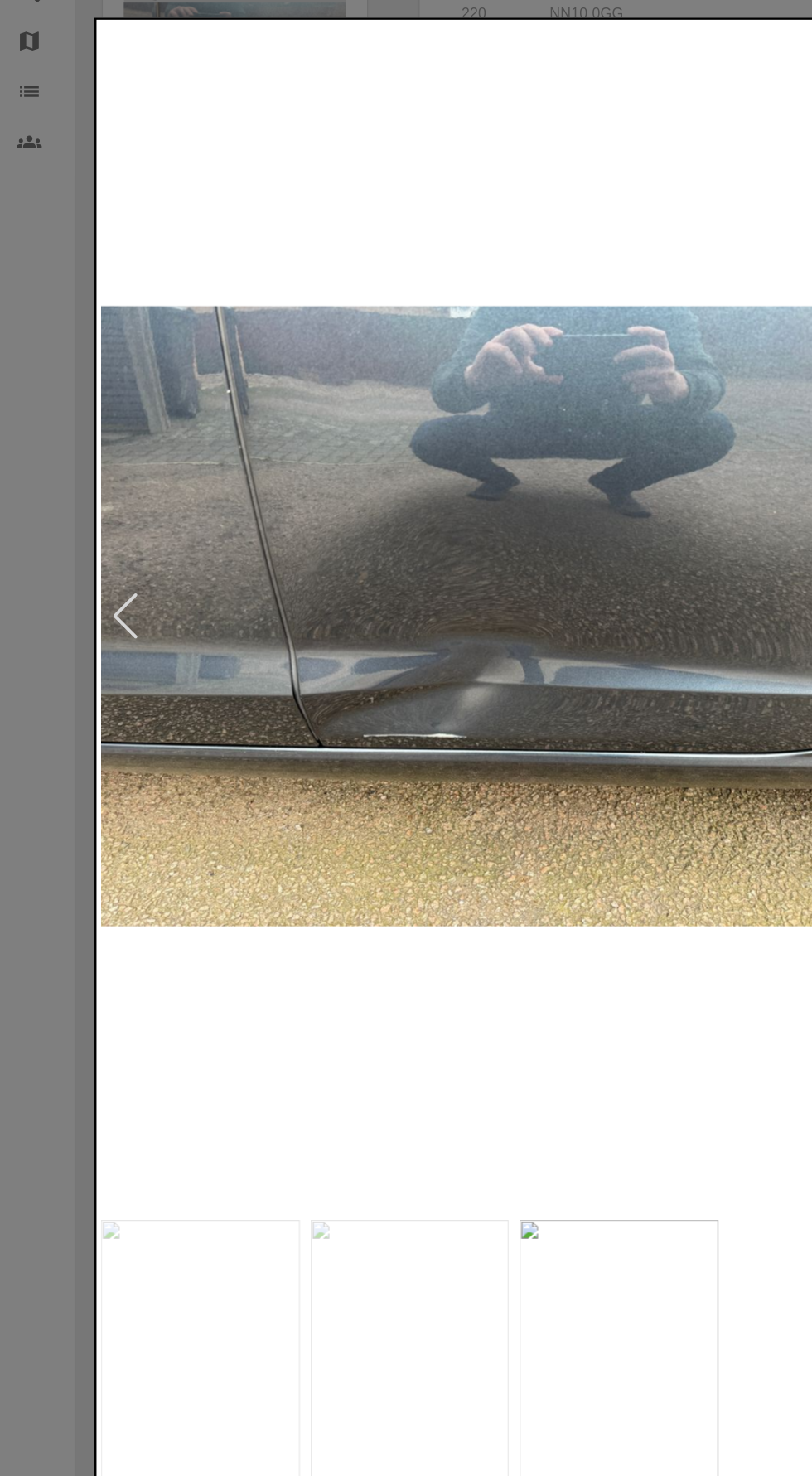
click at [67, 1149] on div at bounding box center [406, 738] width 812 height 1476
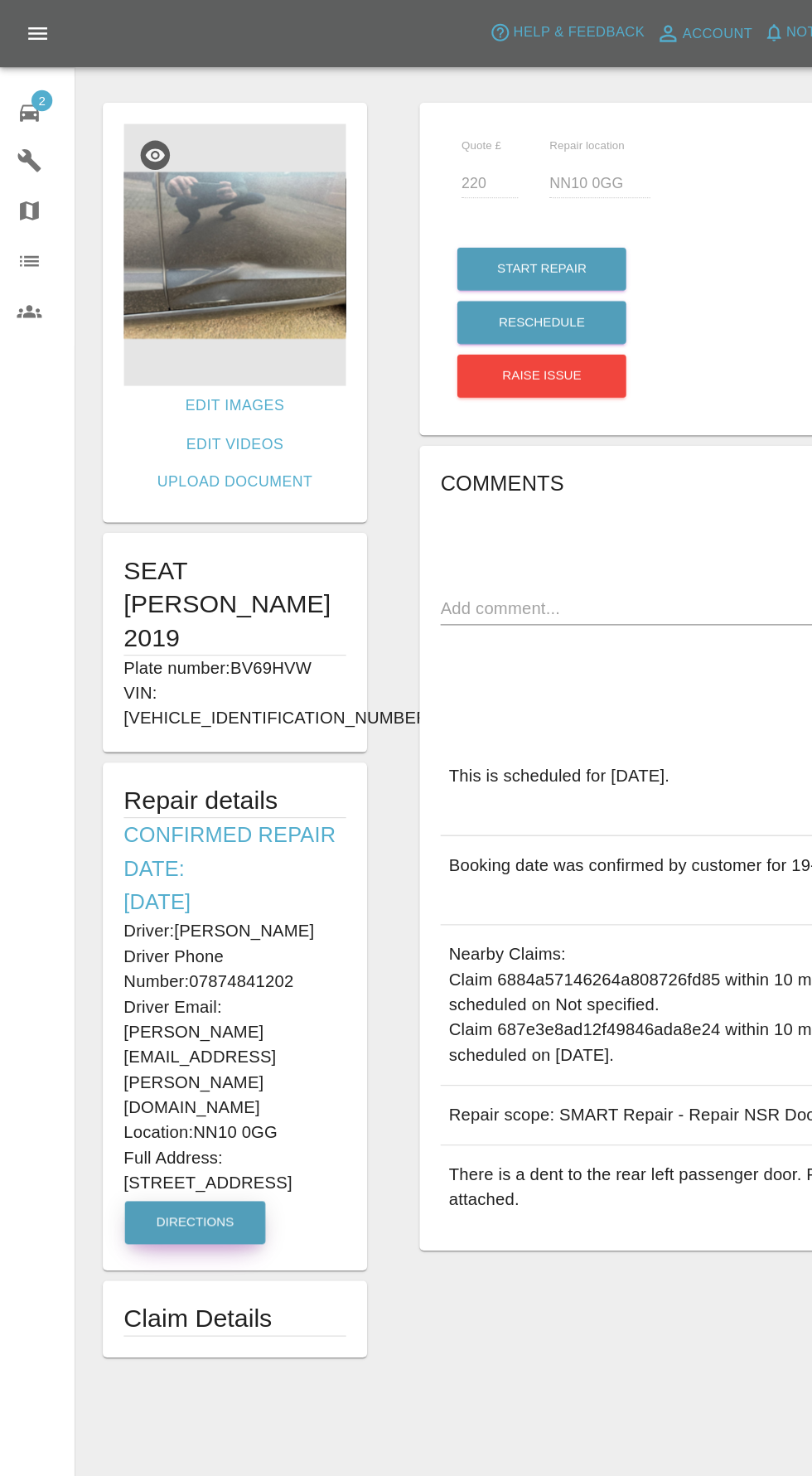
click at [167, 948] on button "Directions" at bounding box center [153, 965] width 111 height 34
click at [40, 81] on div "2" at bounding box center [36, 87] width 46 height 24
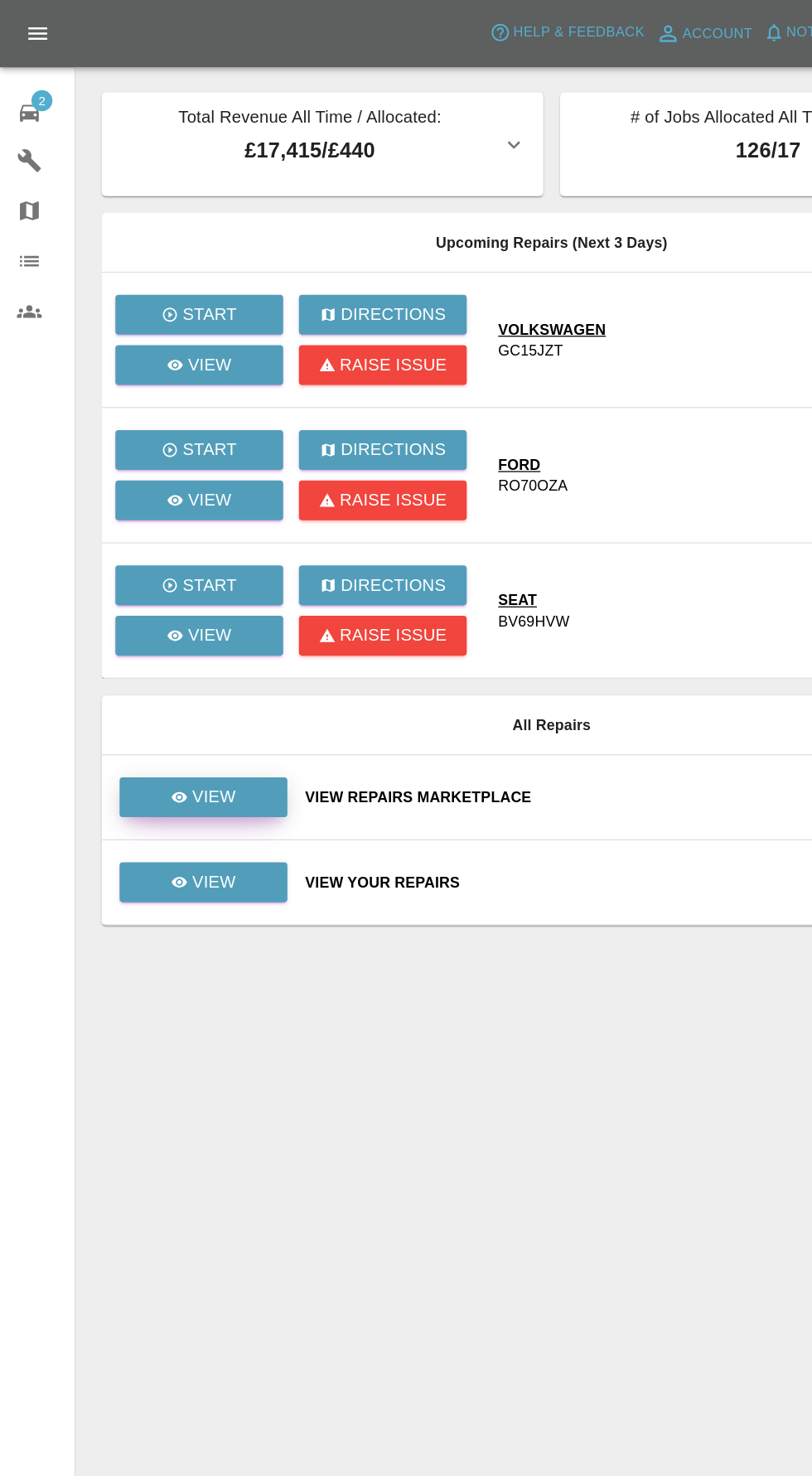
click at [189, 623] on link "View" at bounding box center [161, 630] width 132 height 31
click at [190, 703] on link "View" at bounding box center [161, 697] width 132 height 31
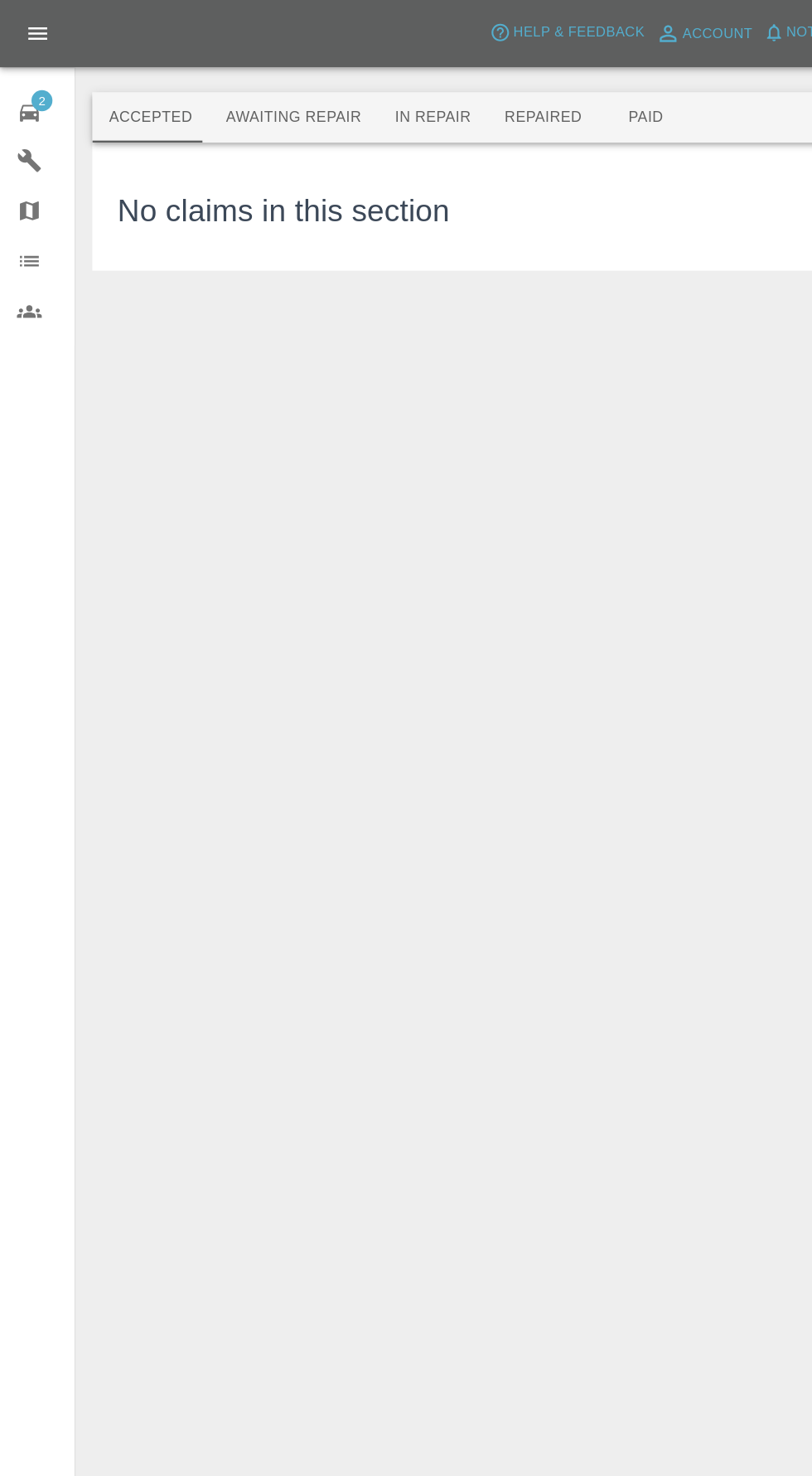
click at [237, 93] on button "Awaiting Repair" at bounding box center [231, 92] width 133 height 40
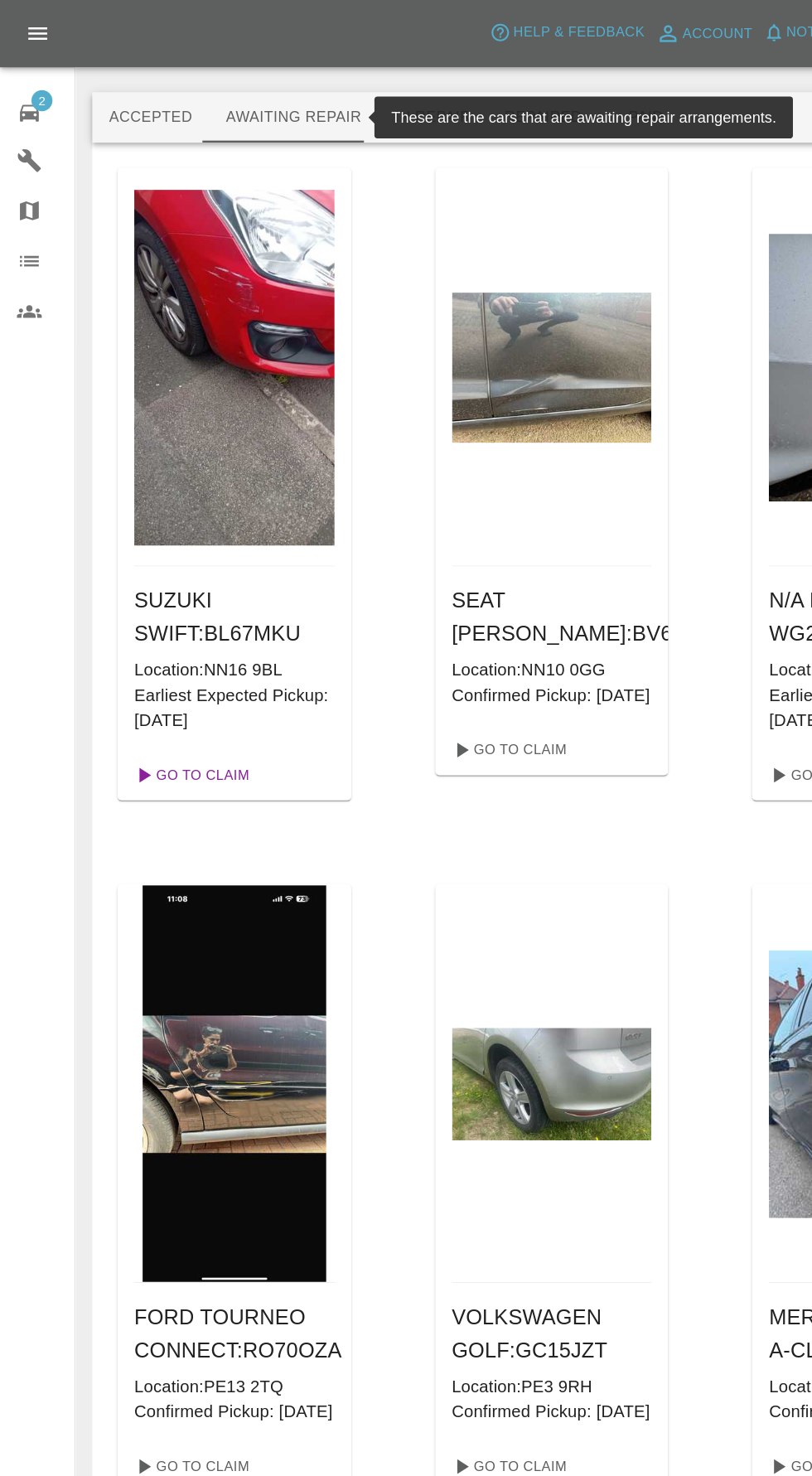
click at [152, 607] on link "Go To Claim" at bounding box center [150, 612] width 102 height 27
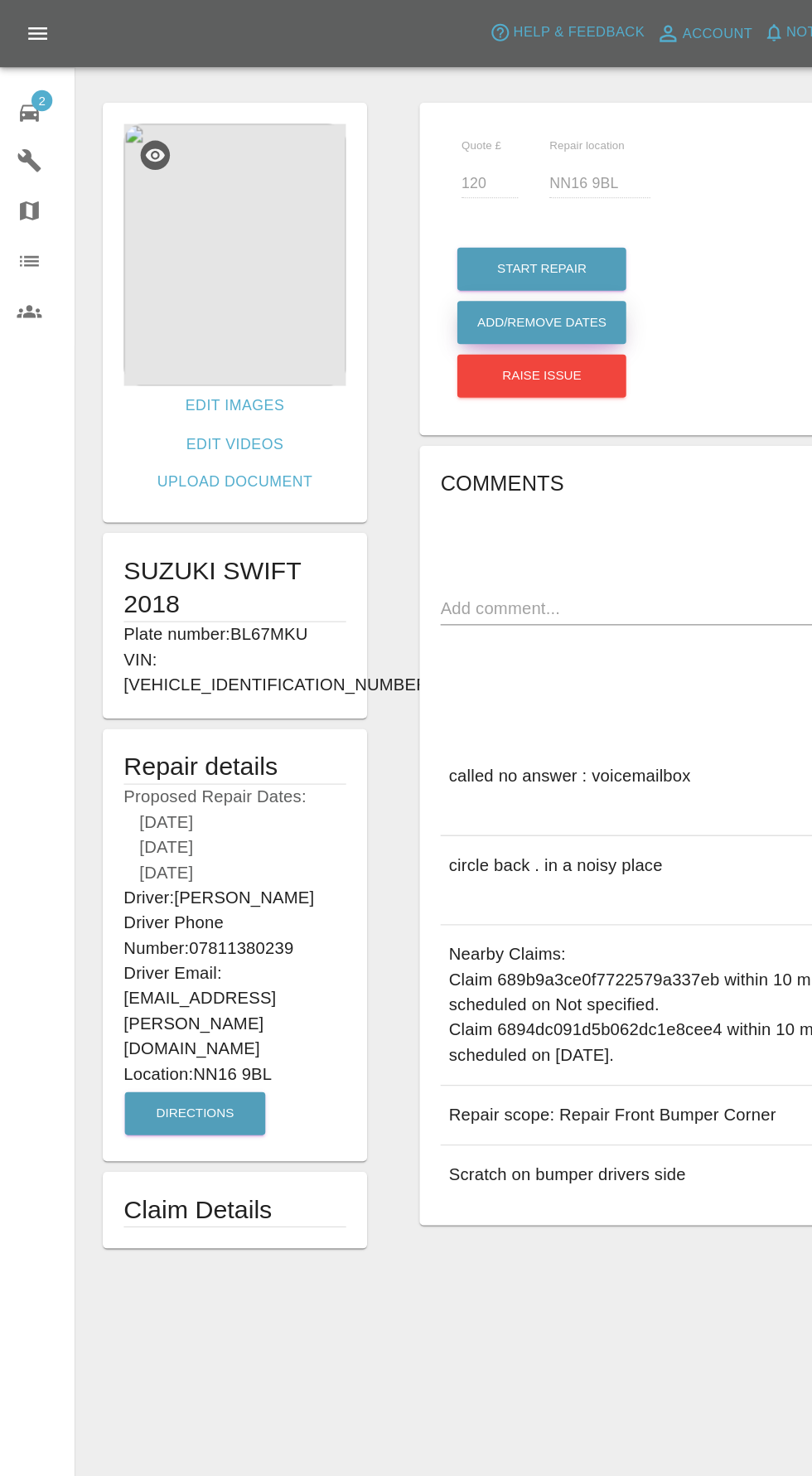
click at [434, 230] on button "Add/Remove Dates" at bounding box center [427, 212] width 133 height 34
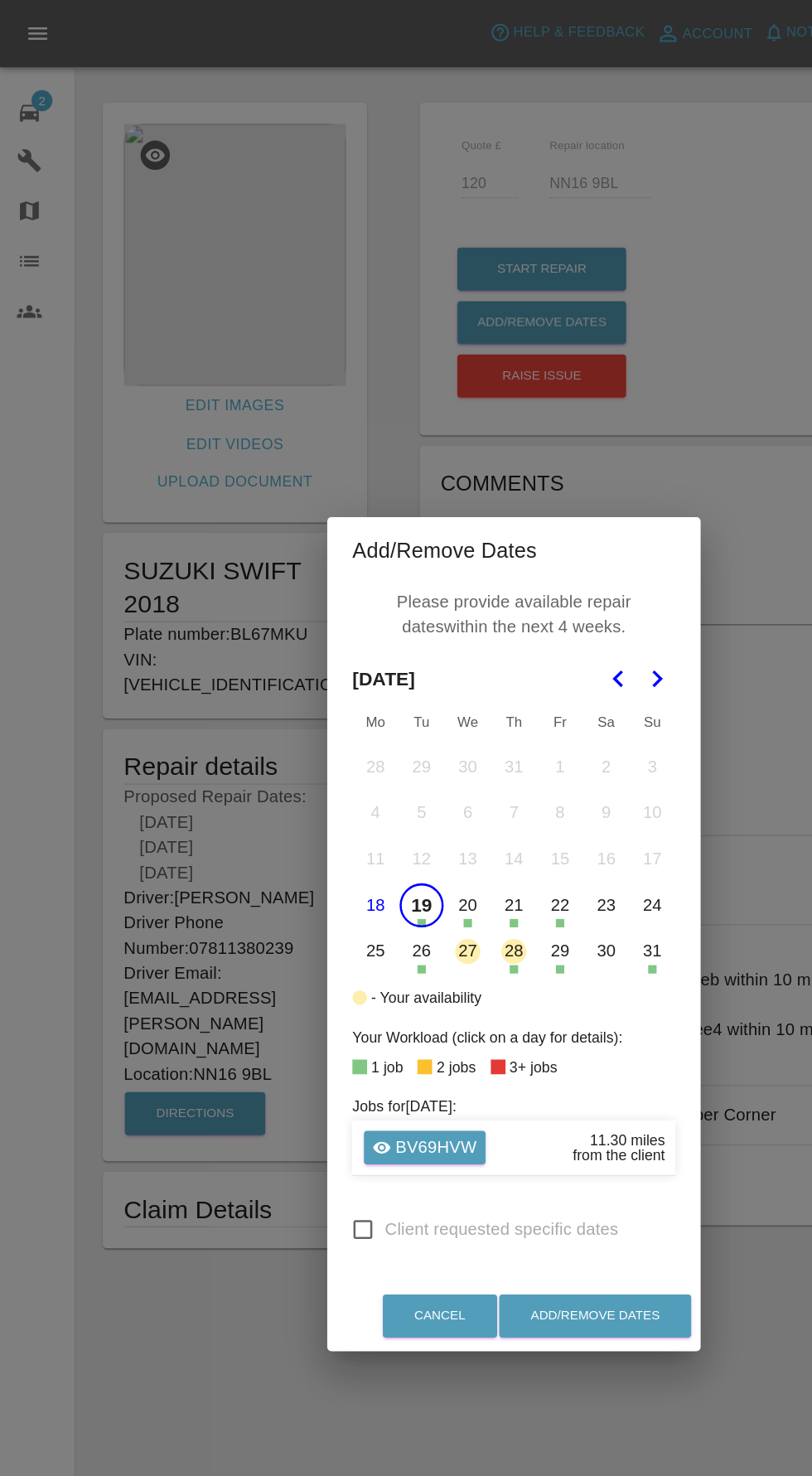
click at [338, 732] on button "19" at bounding box center [333, 715] width 35 height 35
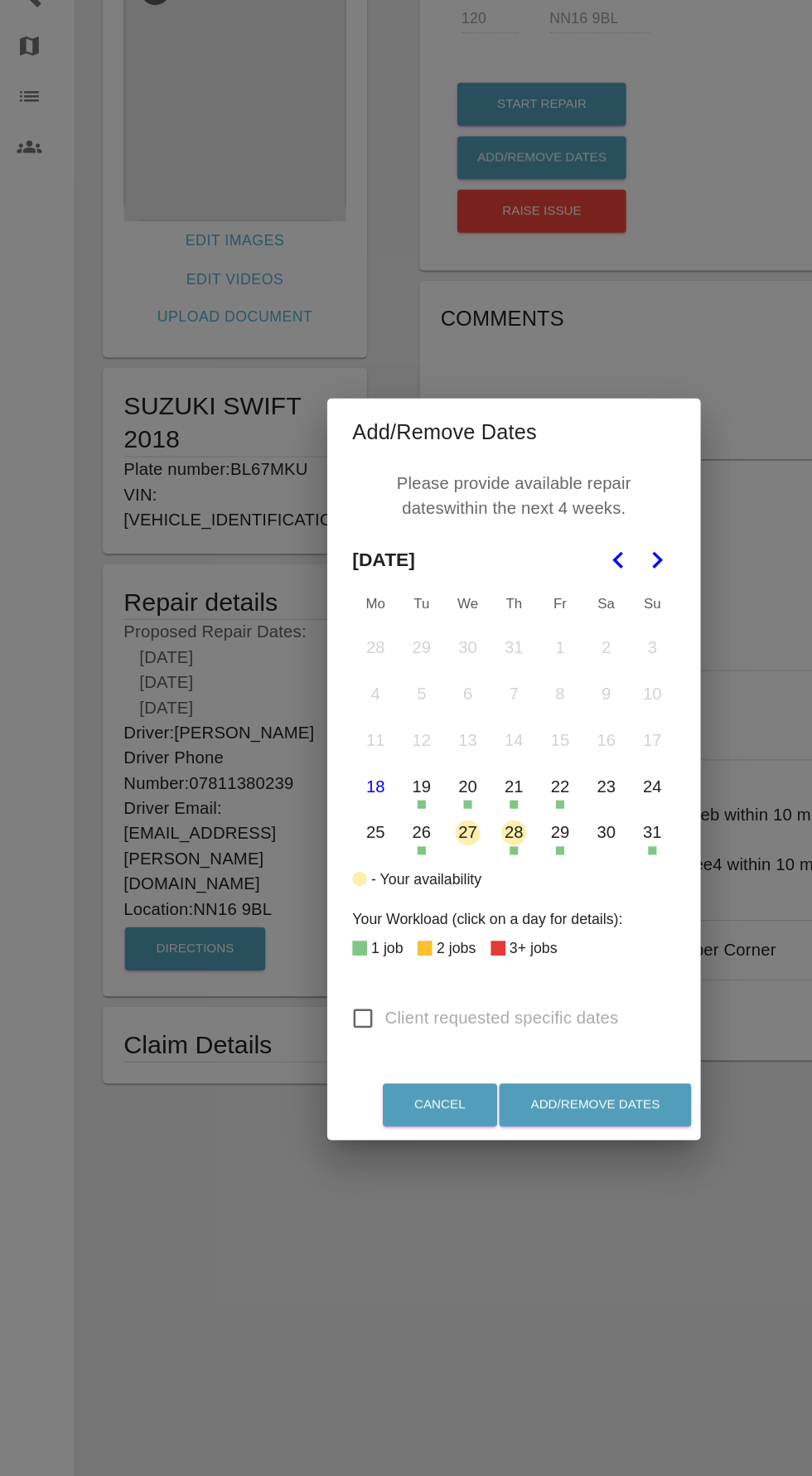
click at [520, 579] on polygon "Go to the Next Month" at bounding box center [519, 573] width 8 height 13
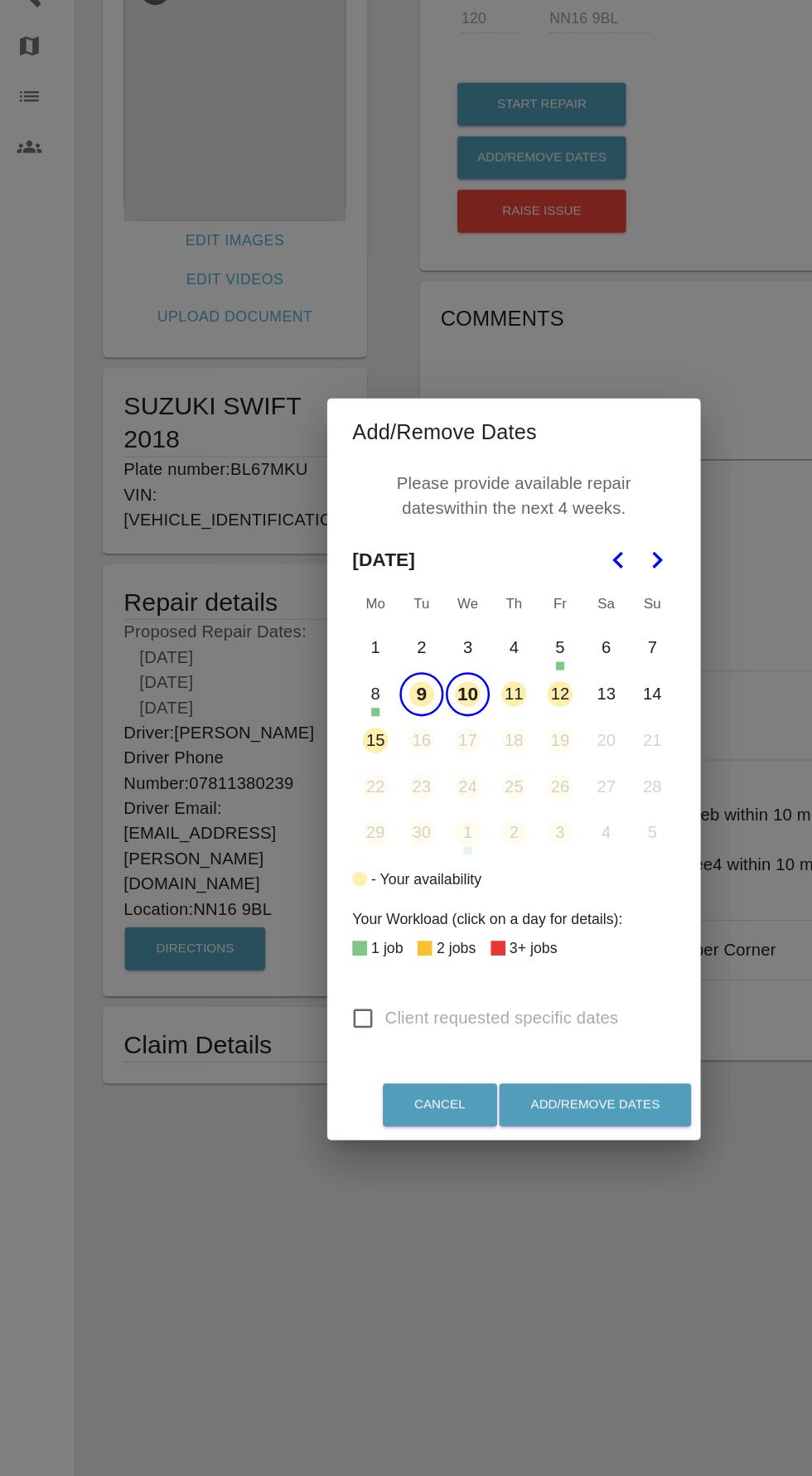
click at [445, 696] on button "12" at bounding box center [443, 679] width 35 height 35
click at [443, 696] on button "12" at bounding box center [443, 679] width 35 height 35
click at [415, 660] on button "4" at bounding box center [406, 642] width 35 height 35
click at [492, 1020] on button "Add/Remove Dates" at bounding box center [469, 1003] width 152 height 34
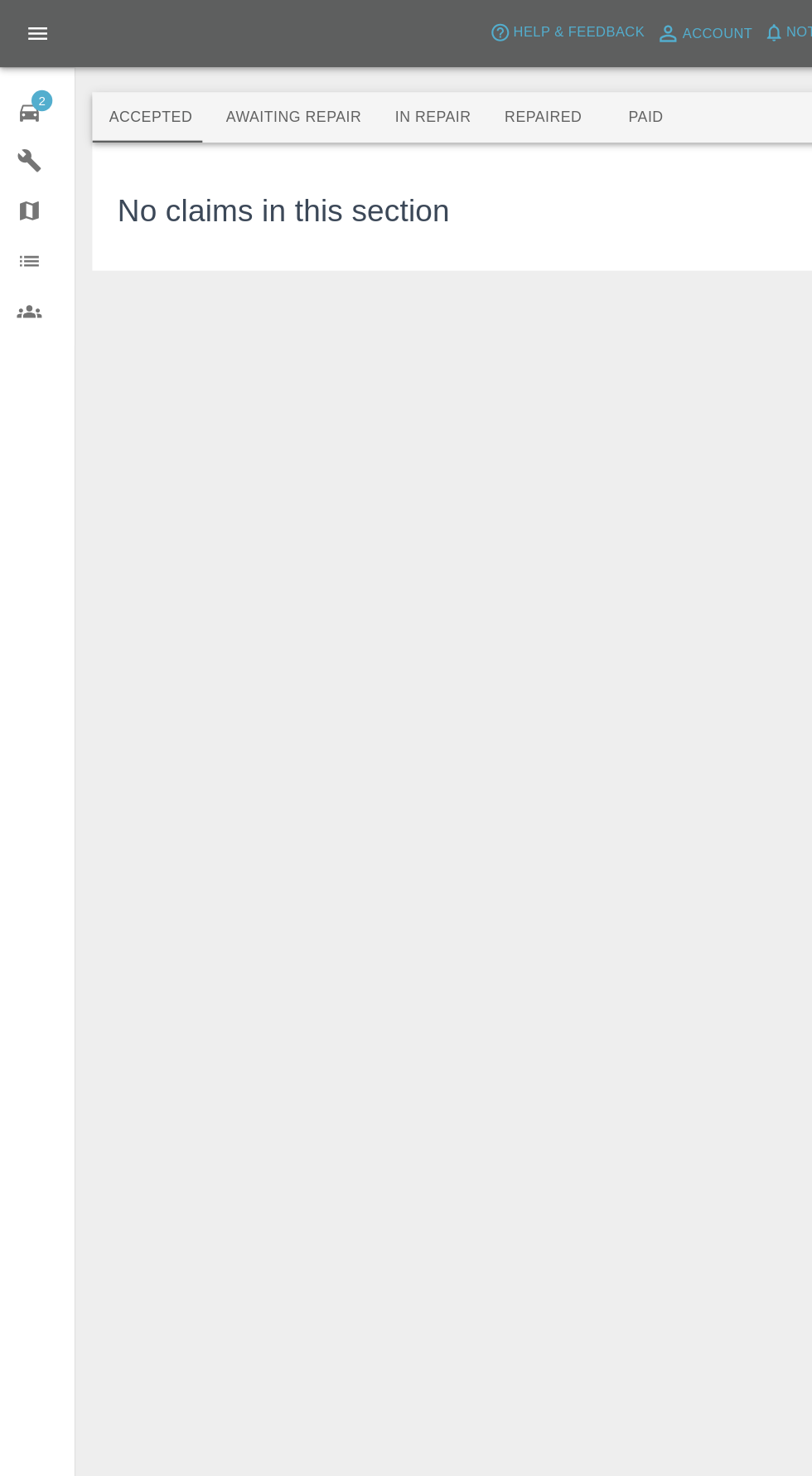
click at [49, 76] on div "2" at bounding box center [36, 87] width 46 height 24
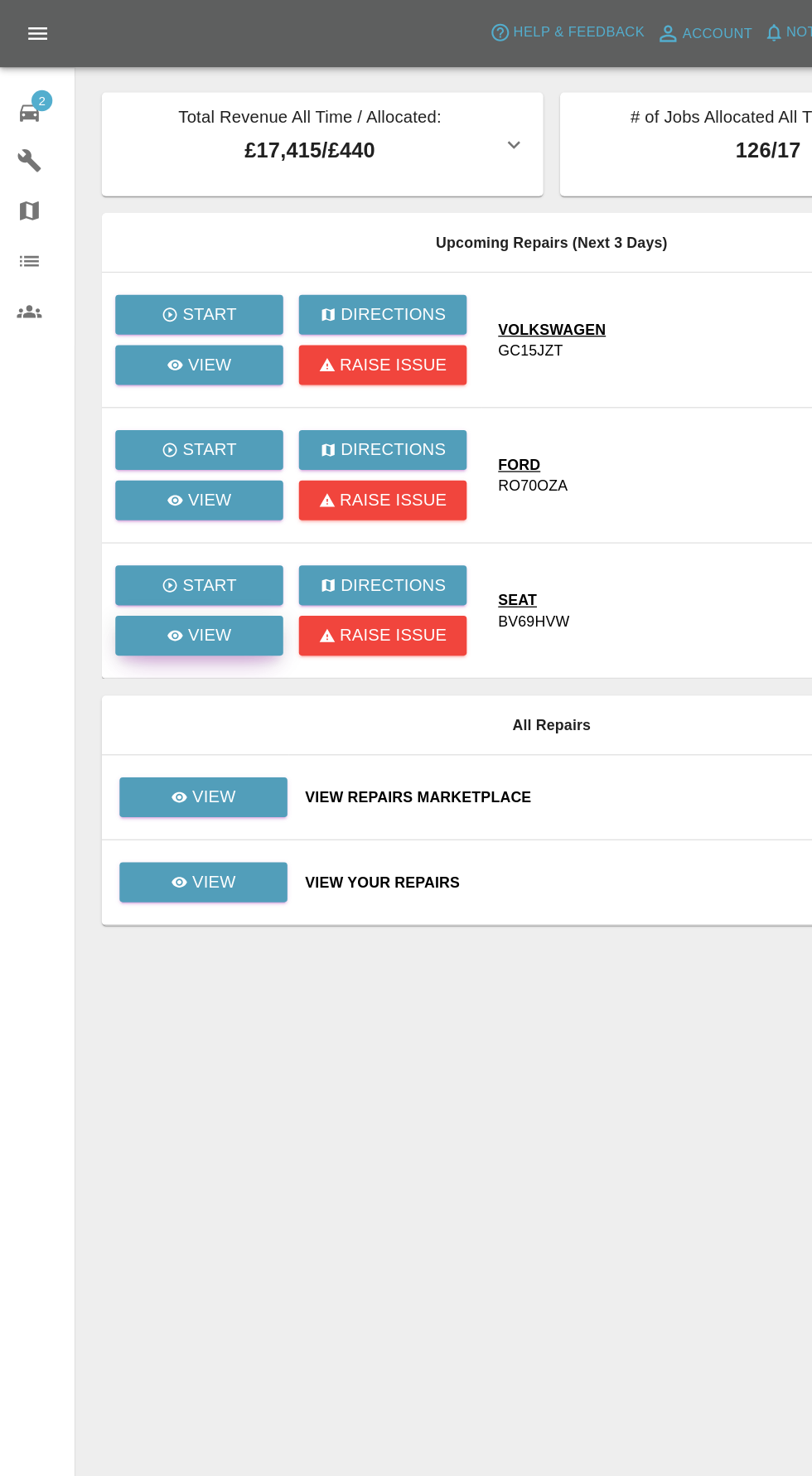
click at [173, 496] on p "View" at bounding box center [165, 503] width 35 height 20
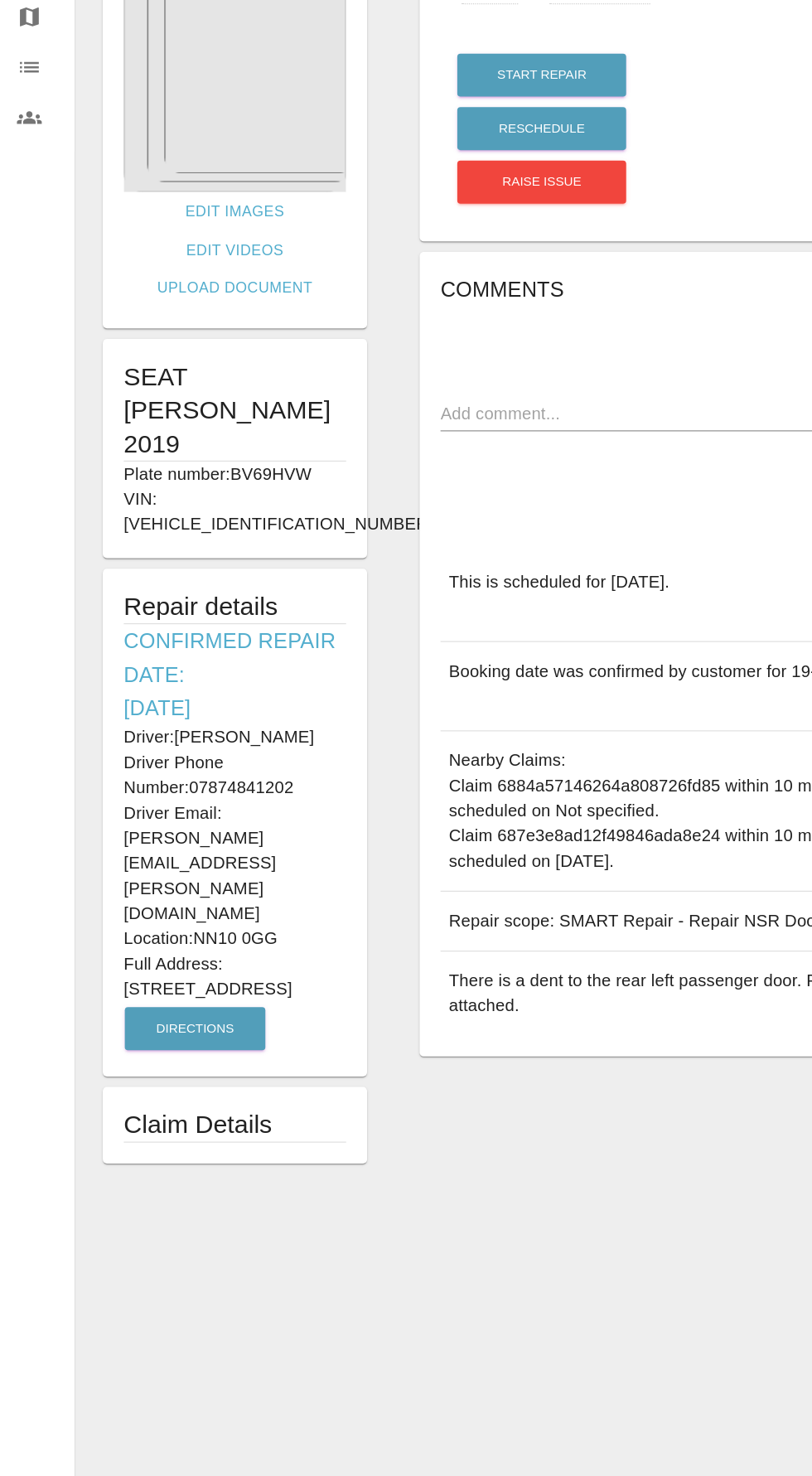
click at [339, 1406] on main "Edit Images Edit Videos Upload Document SEAT LEON 2019 Plate number: BV69HVW VI…" at bounding box center [406, 714] width 812 height 1429
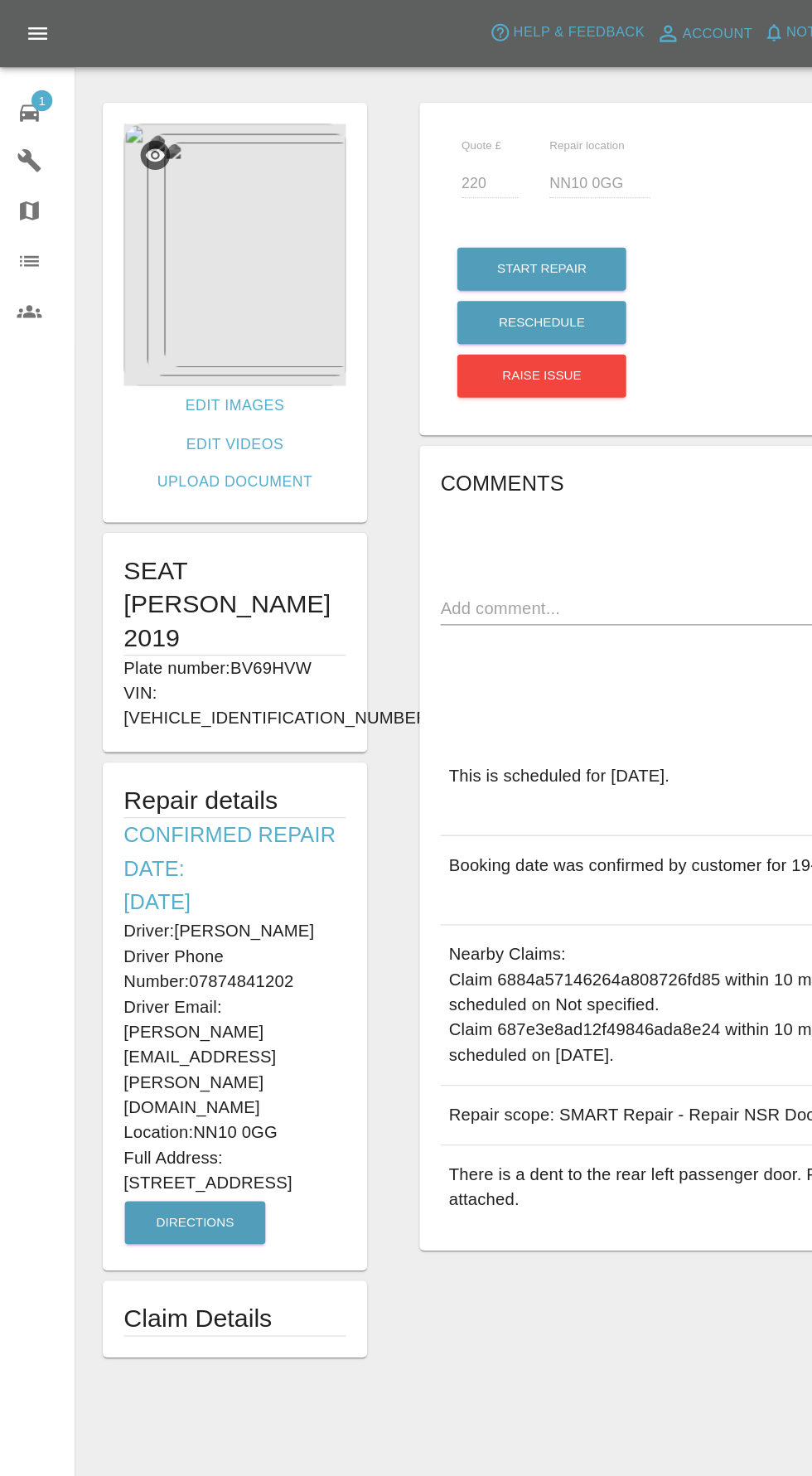
click at [38, 94] on div "1" at bounding box center [36, 87] width 46 height 24
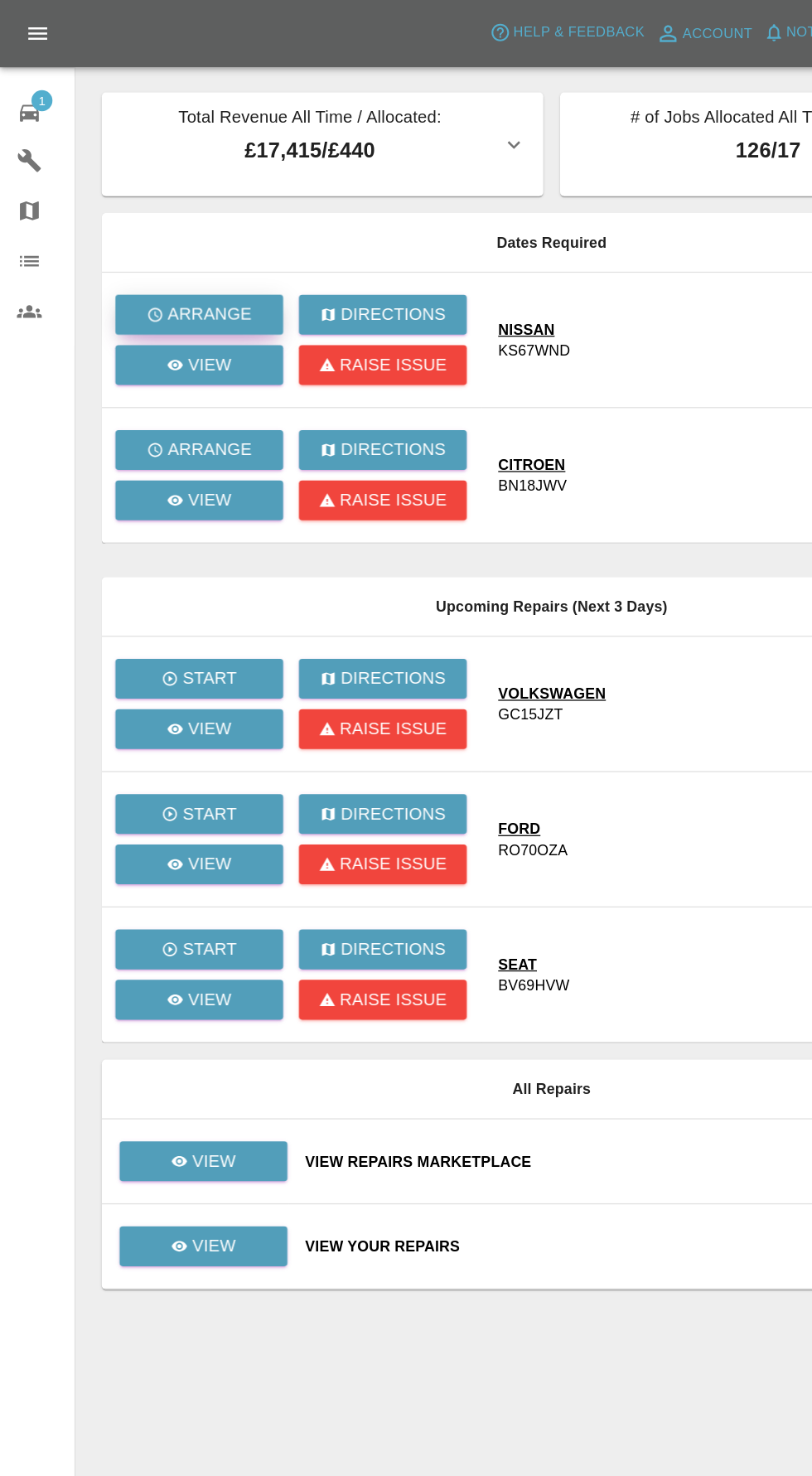
click at [170, 245] on p "Arrange" at bounding box center [165, 249] width 66 height 20
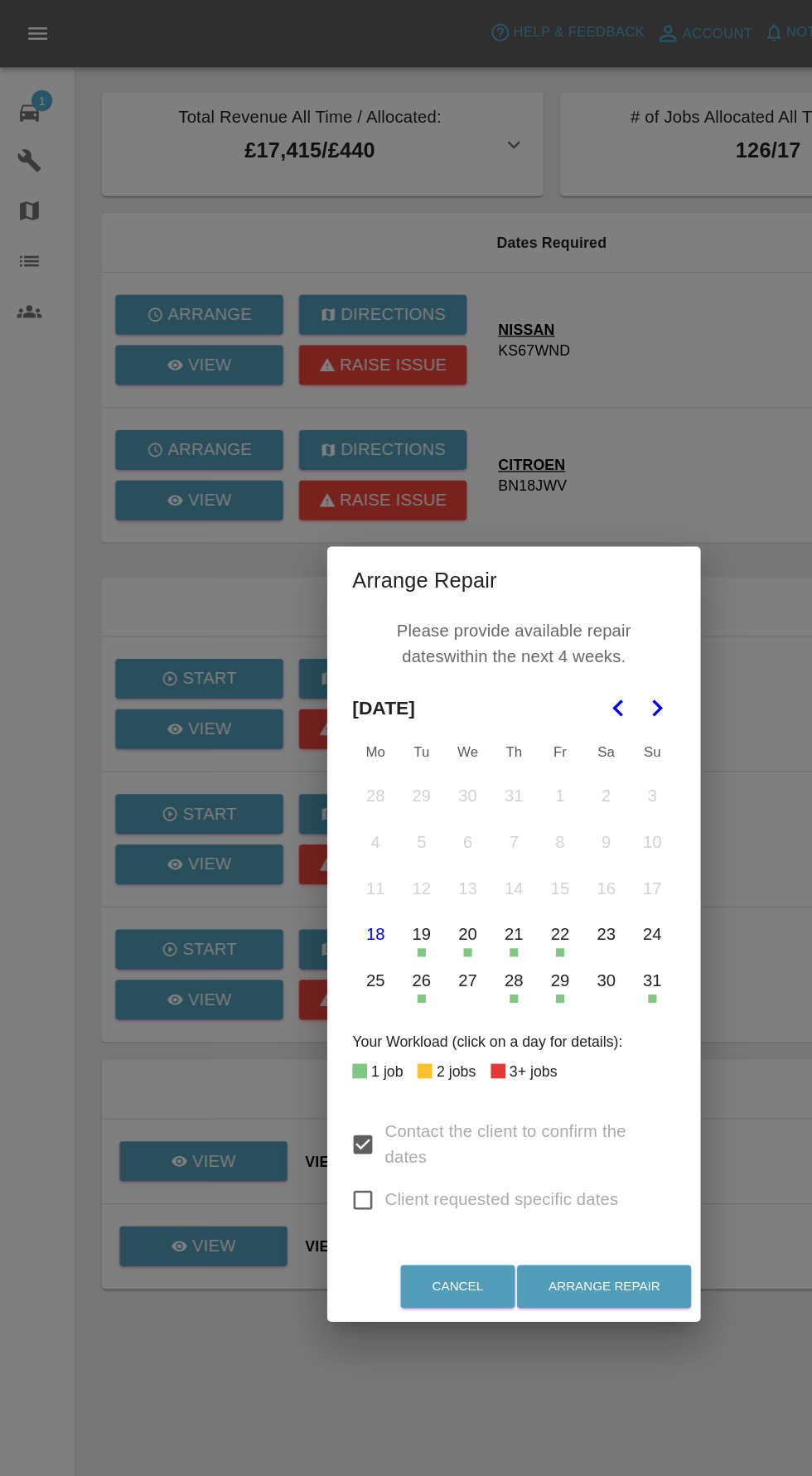
click at [627, 751] on div "Arrange Repair Please provide available repair dates within the next 4 weeks. […" at bounding box center [406, 738] width 812 height 1476
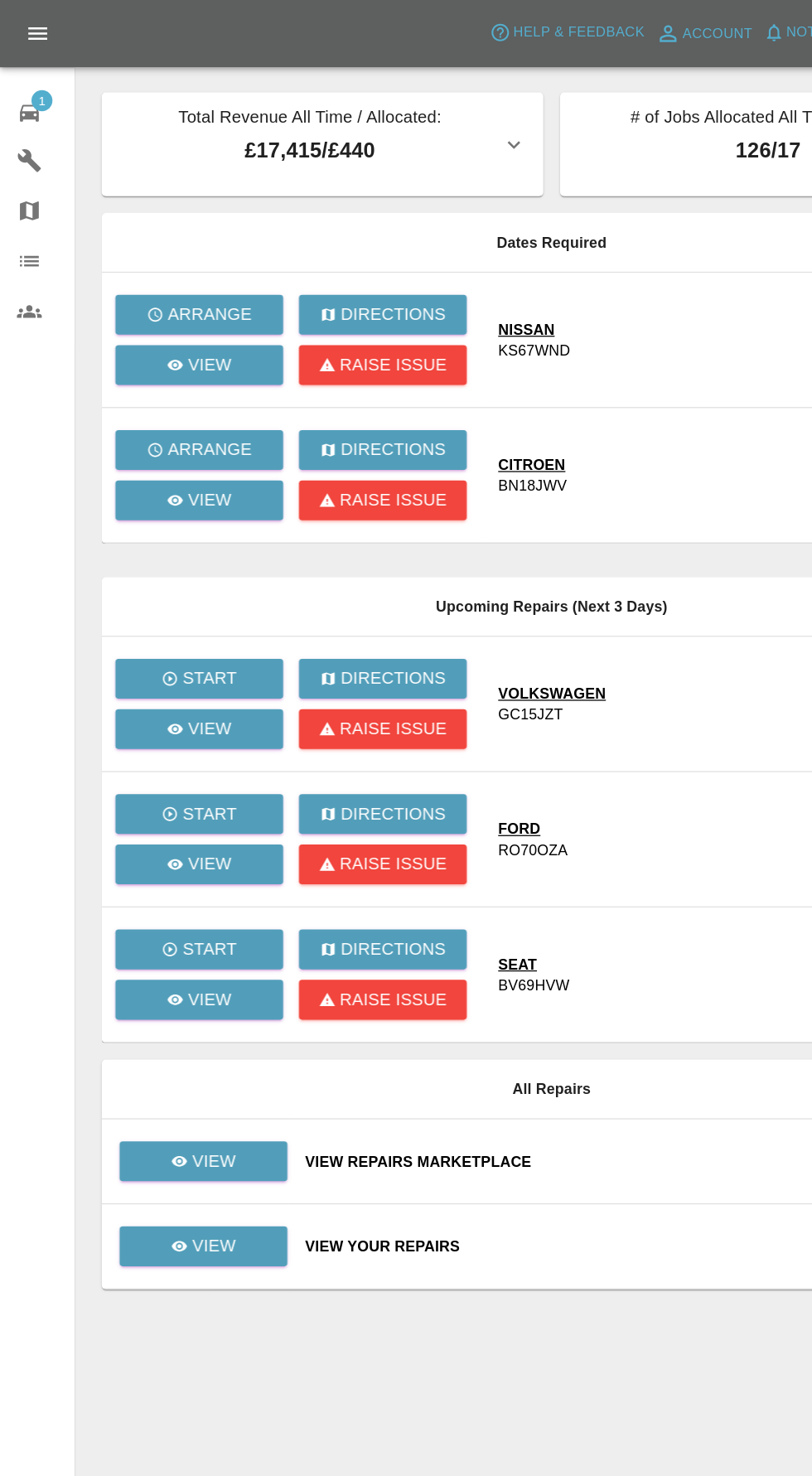
click at [598, 422] on td "CITROEN BN18JWV" at bounding box center [520, 376] width 280 height 107
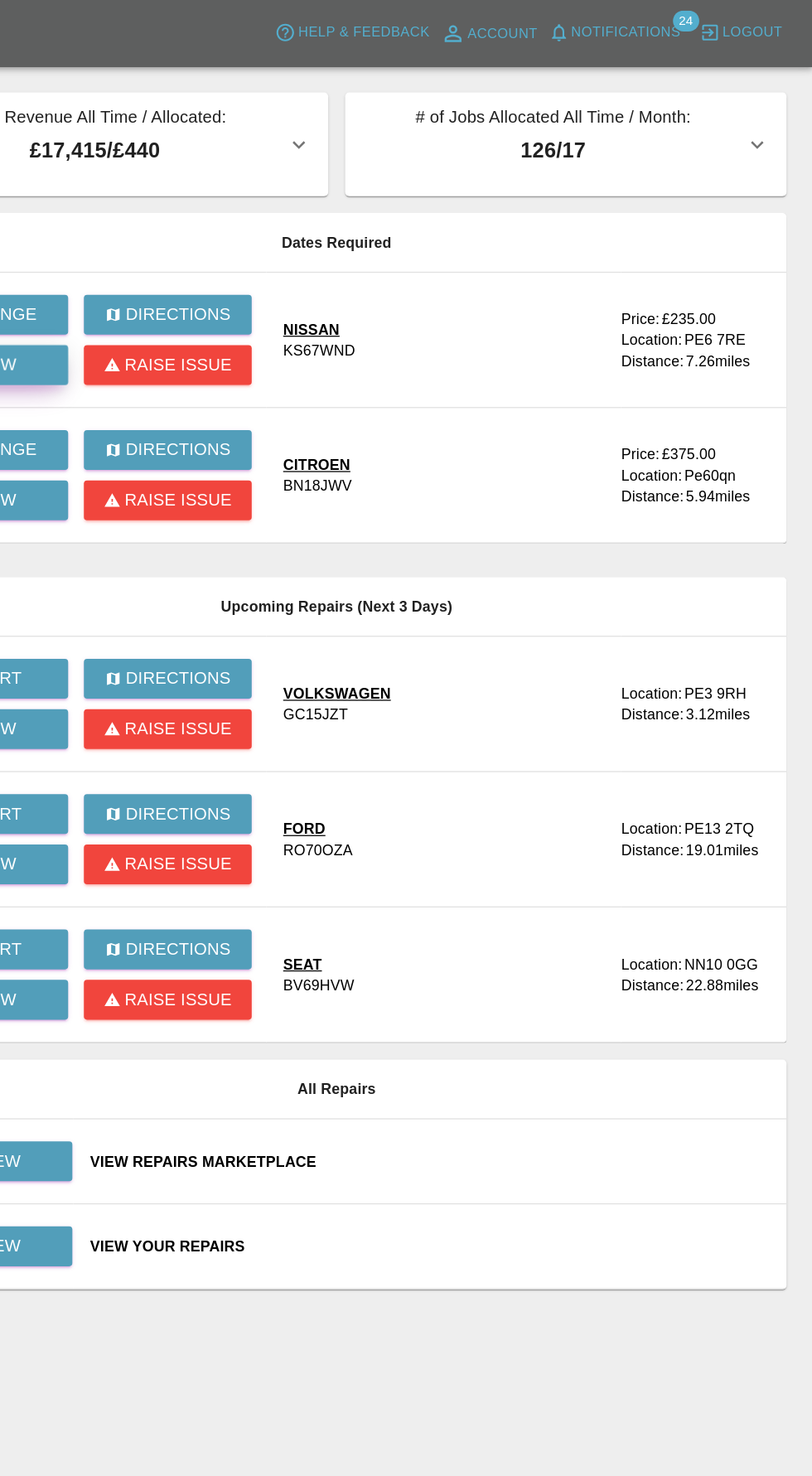
click at [199, 292] on link "View" at bounding box center [157, 289] width 132 height 31
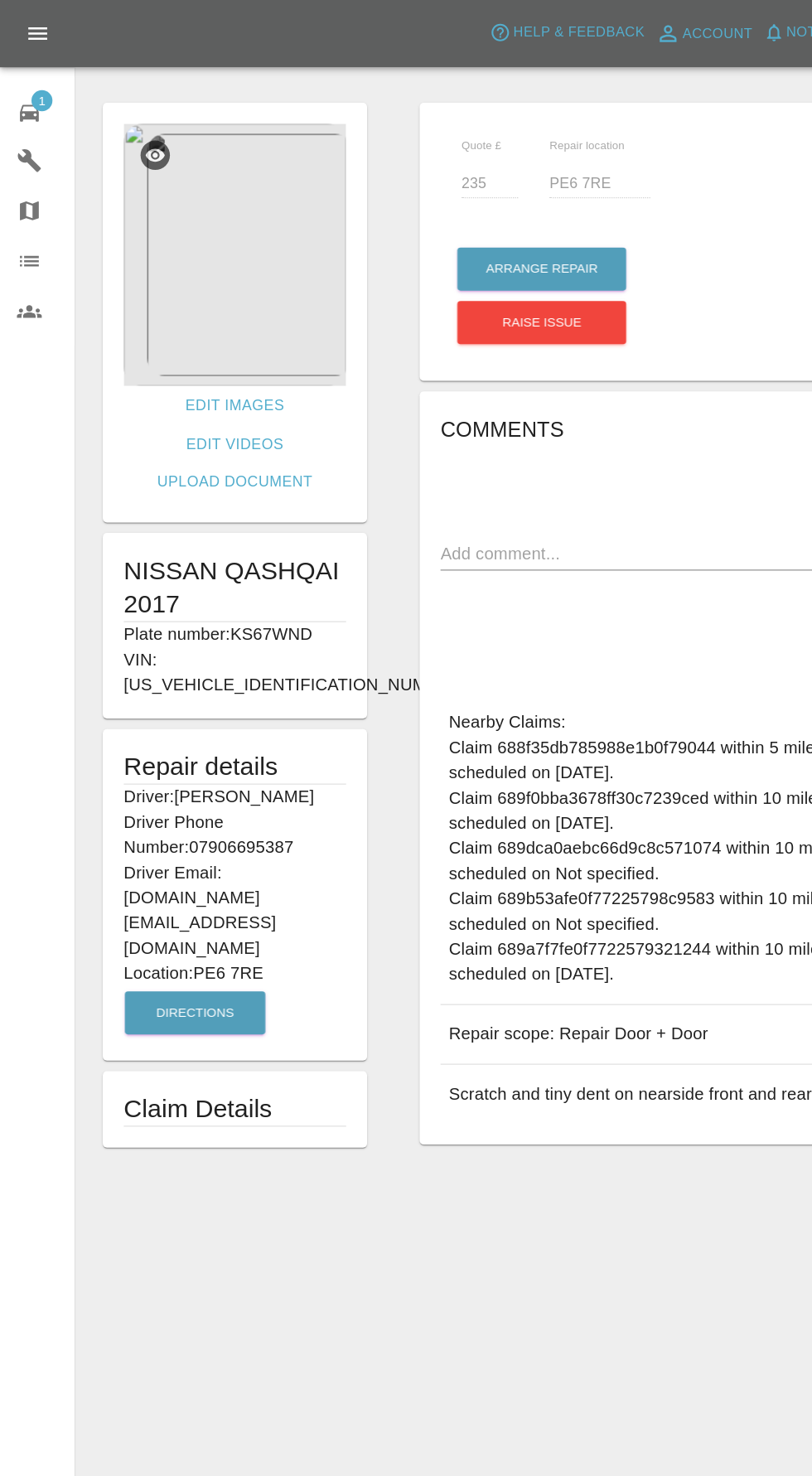
click at [181, 215] on img at bounding box center [185, 200] width 175 height 207
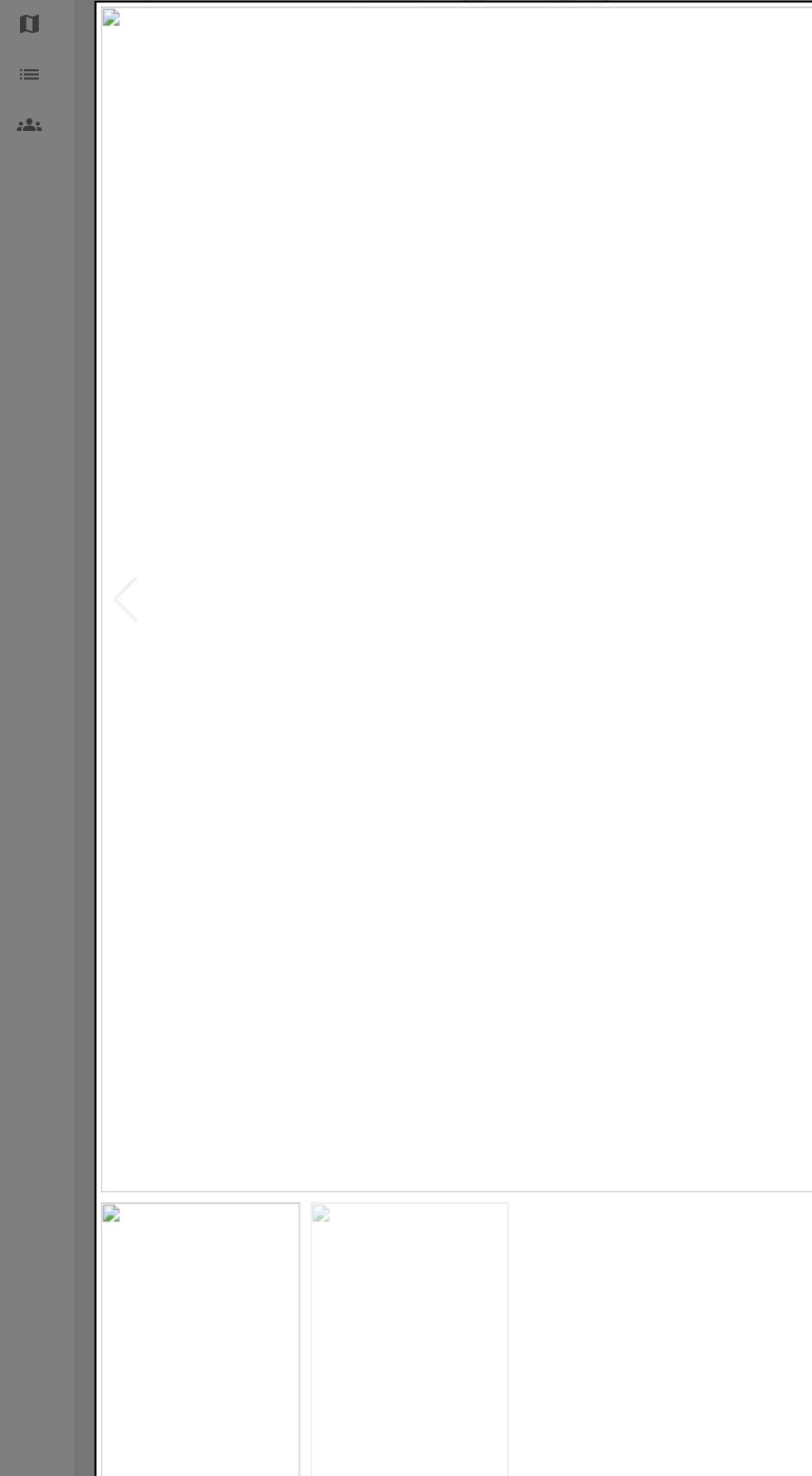
click at [339, 1202] on img at bounding box center [323, 1206] width 157 height 218
click at [186, 1211] on img at bounding box center [158, 1206] width 157 height 218
click at [34, 419] on div at bounding box center [406, 738] width 812 height 1476
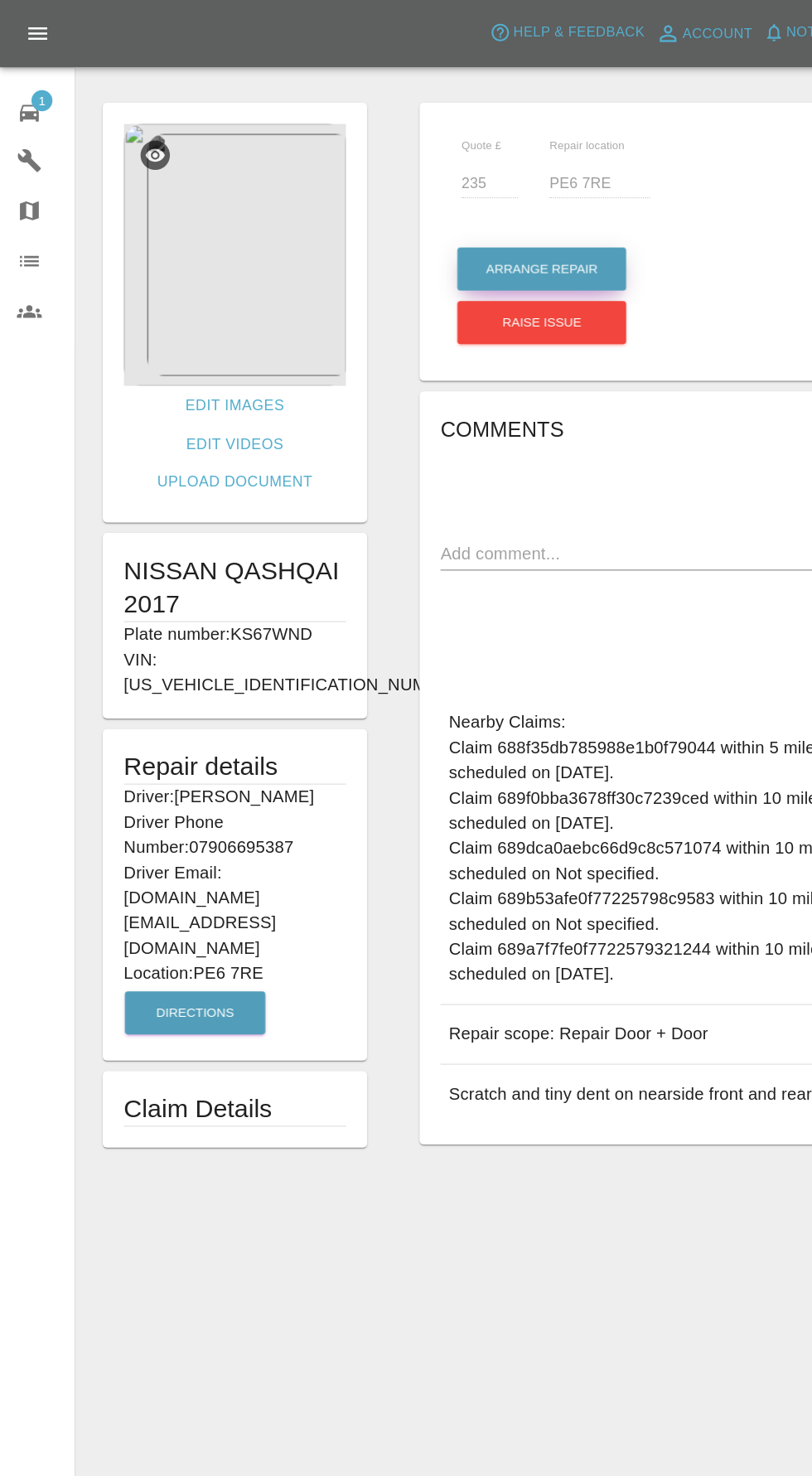
click at [434, 211] on button "Arrange Repair" at bounding box center [427, 212] width 133 height 34
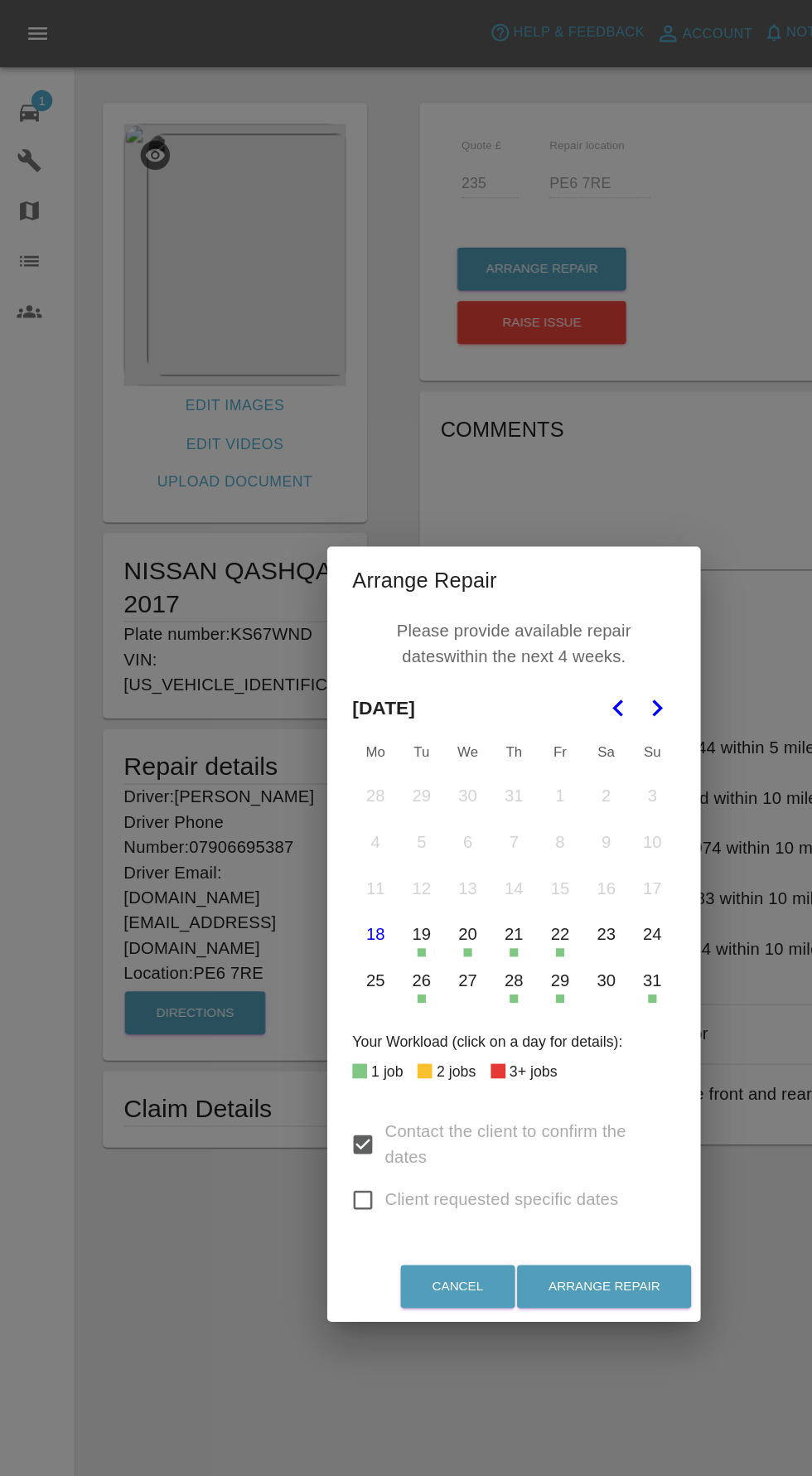
click at [518, 560] on icon "Go to the Next Month" at bounding box center [519, 560] width 20 height 20
click at [333, 664] on button "9" at bounding box center [333, 665] width 35 height 35
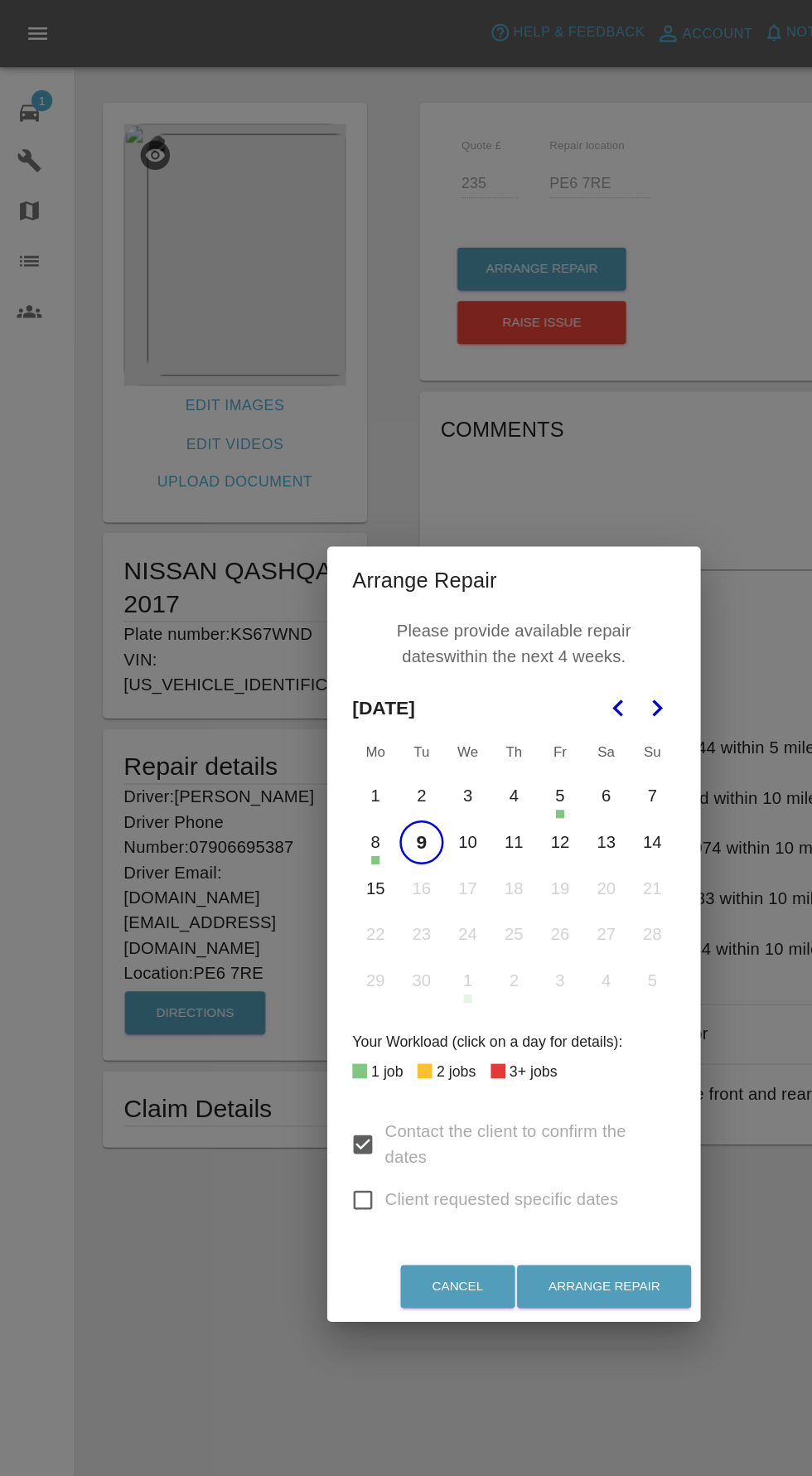
click at [367, 672] on button "10" at bounding box center [369, 665] width 35 height 35
click at [405, 667] on button "11" at bounding box center [406, 665] width 35 height 35
click at [509, 1014] on button "Arrange Repair" at bounding box center [478, 1016] width 138 height 34
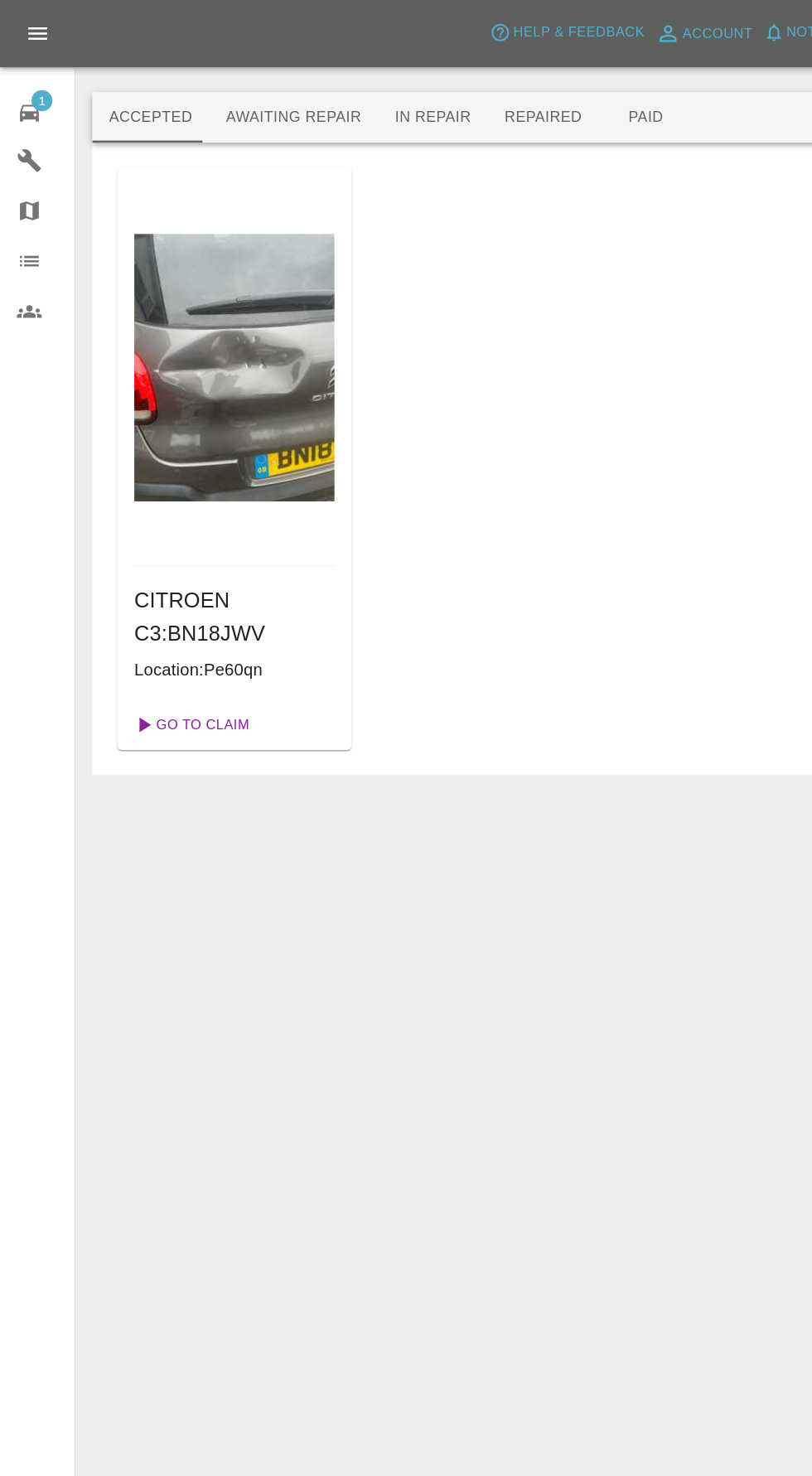
click at [162, 572] on link "Go To Claim" at bounding box center [150, 573] width 102 height 27
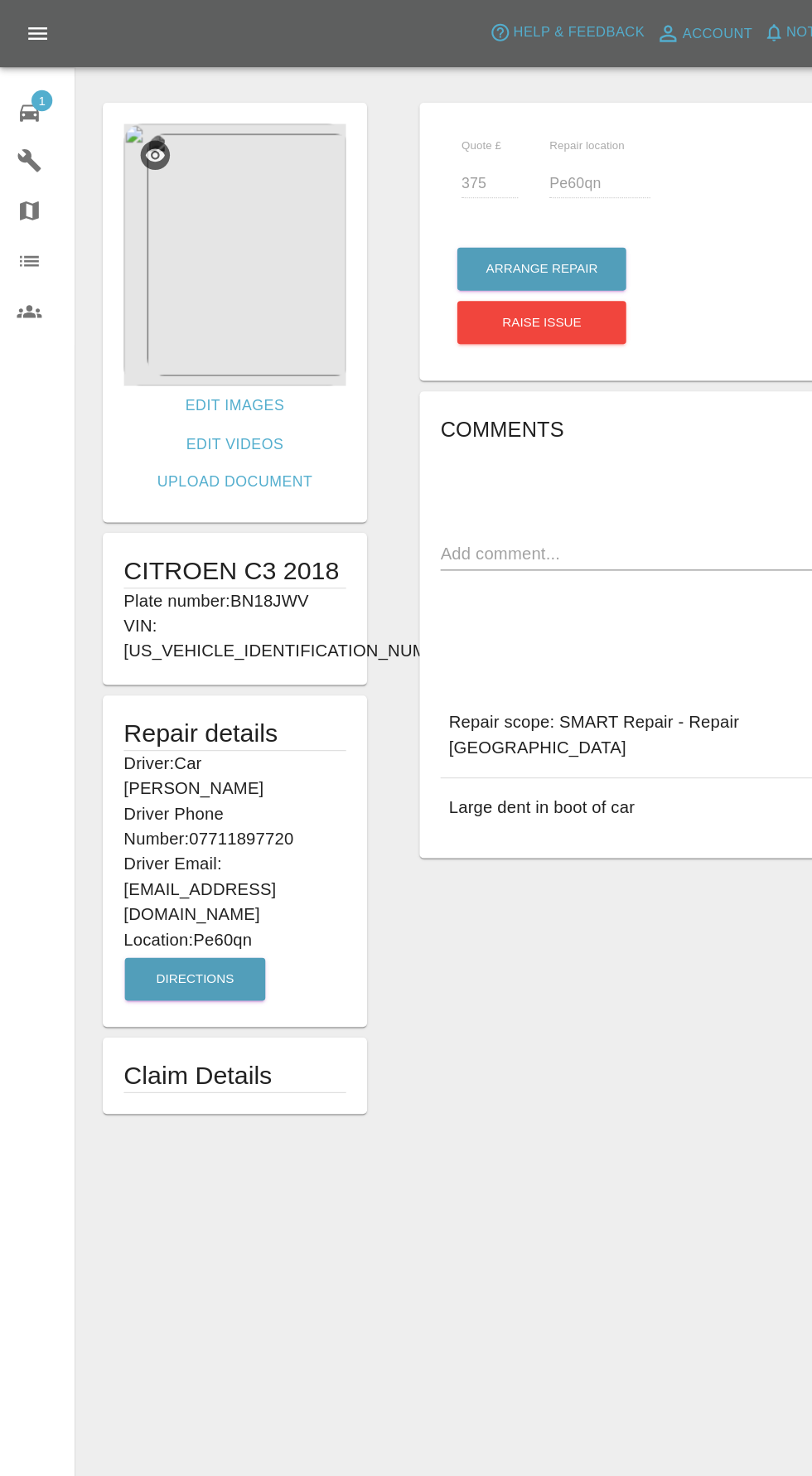
click at [180, 194] on img at bounding box center [185, 200] width 175 height 207
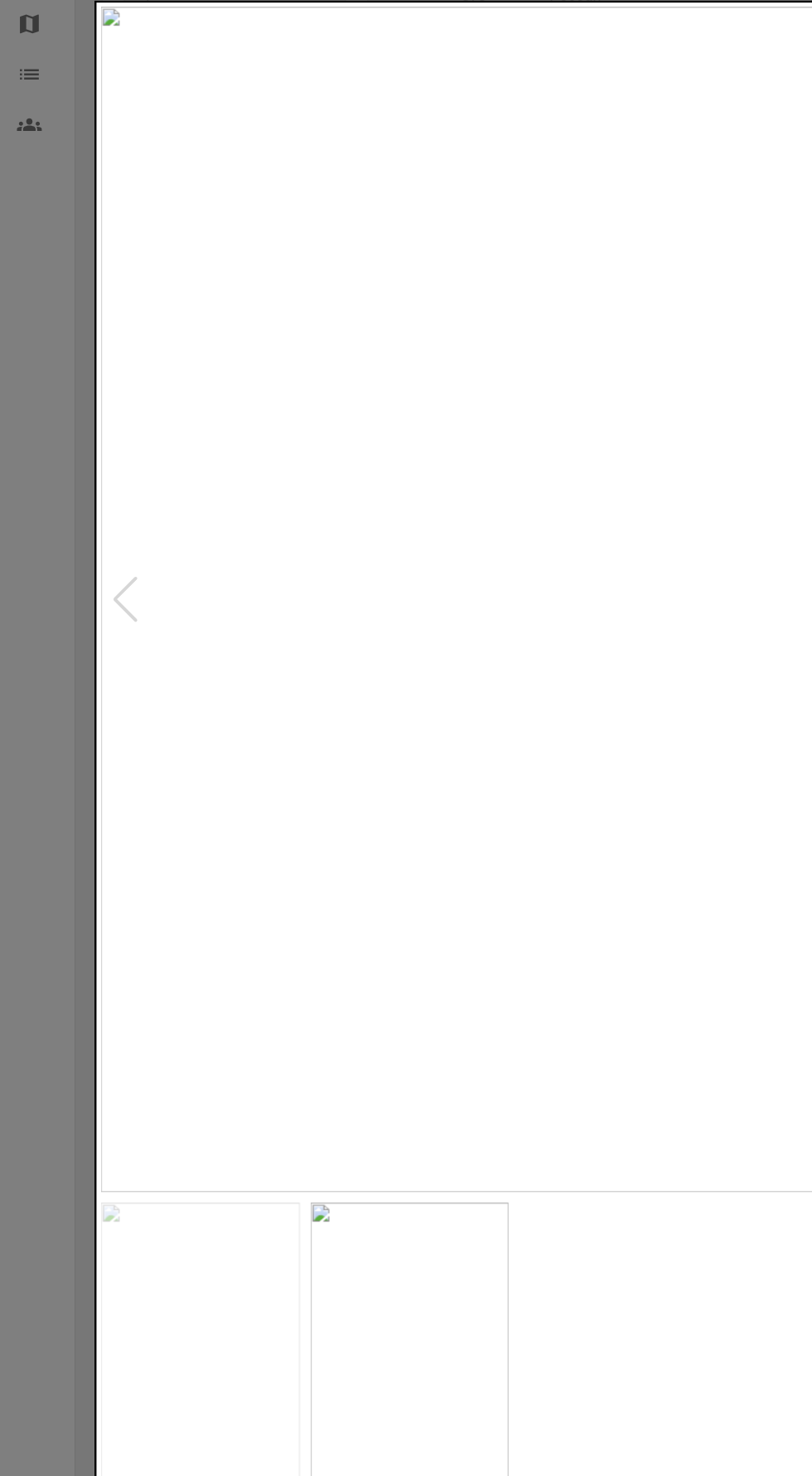
click at [29, 412] on div at bounding box center [406, 738] width 812 height 1476
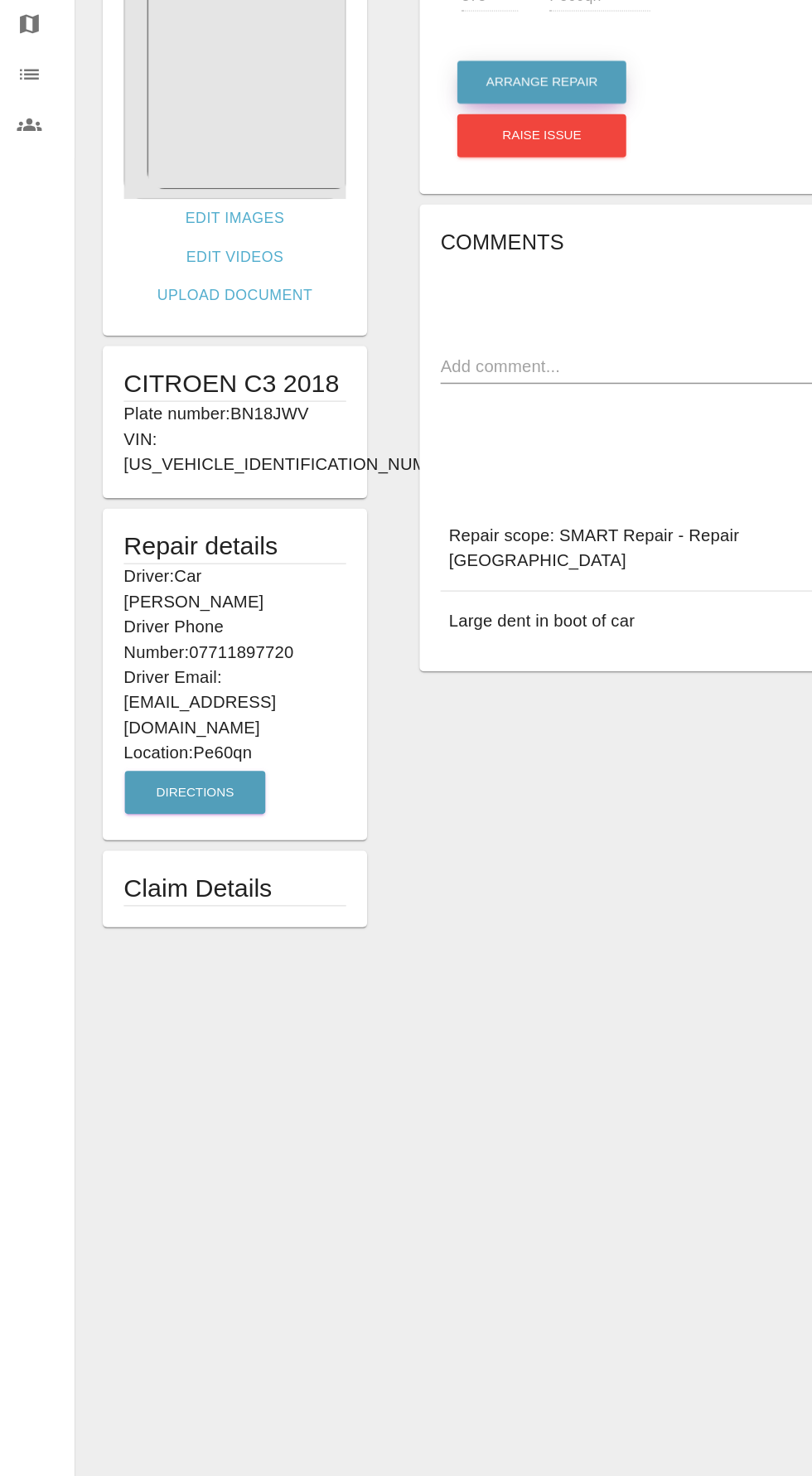
click at [425, 208] on button "Arrange Repair" at bounding box center [427, 212] width 133 height 34
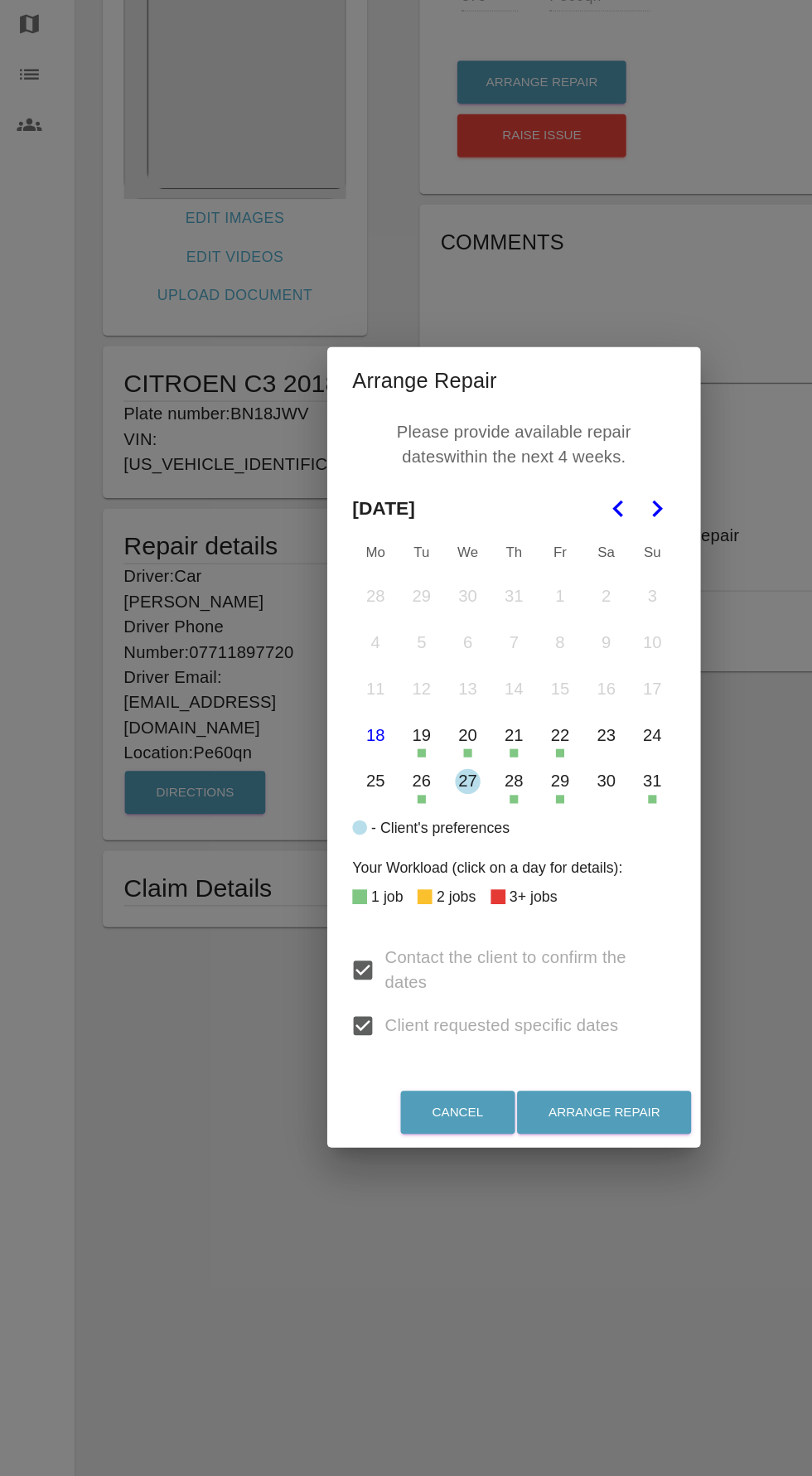
click at [378, 779] on td "27" at bounding box center [369, 765] width 37 height 37
click at [390, 762] on button "28" at bounding box center [406, 765] width 35 height 35
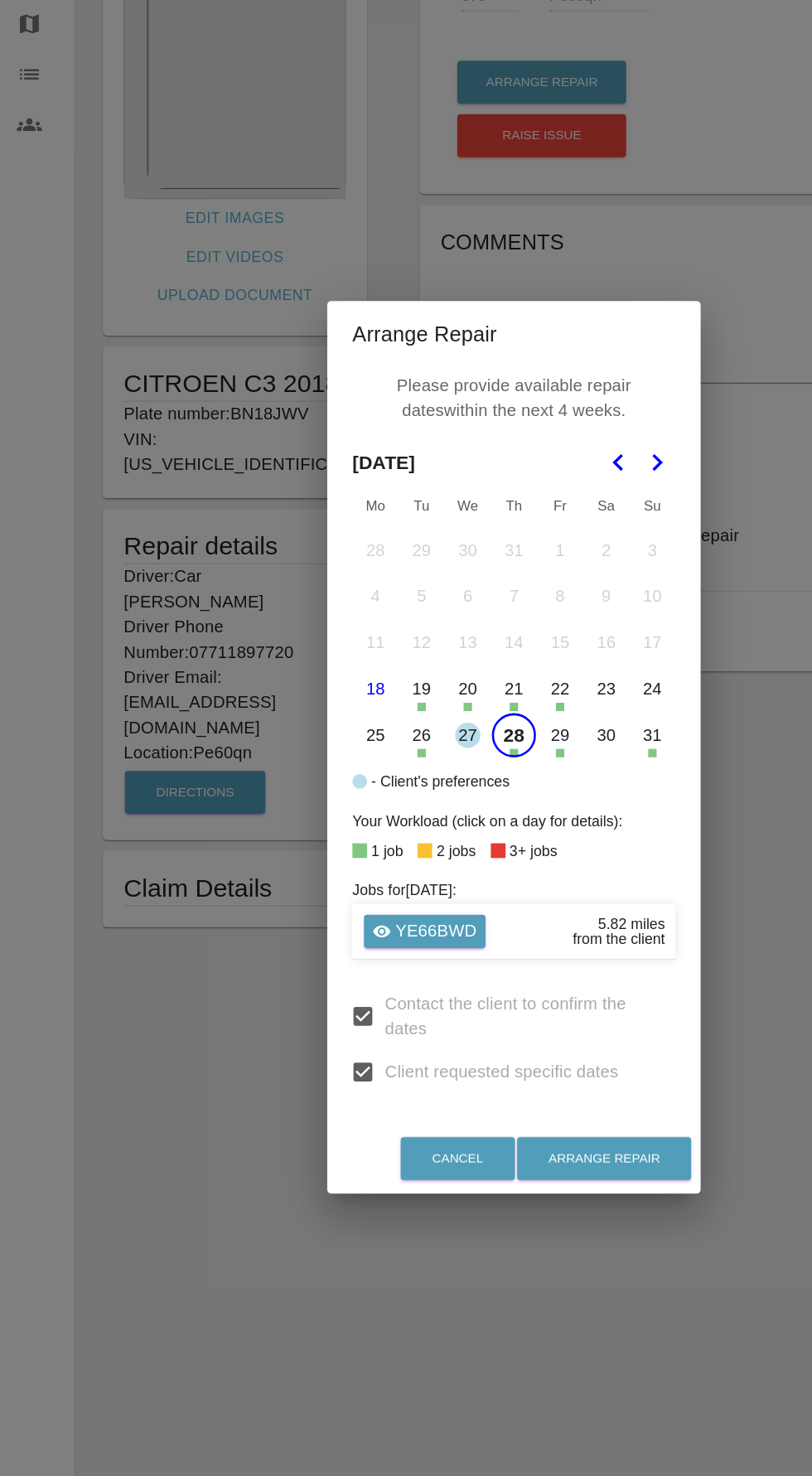
click at [368, 729] on button "27" at bounding box center [369, 729] width 35 height 35
click at [405, 730] on button "28" at bounding box center [406, 729] width 35 height 35
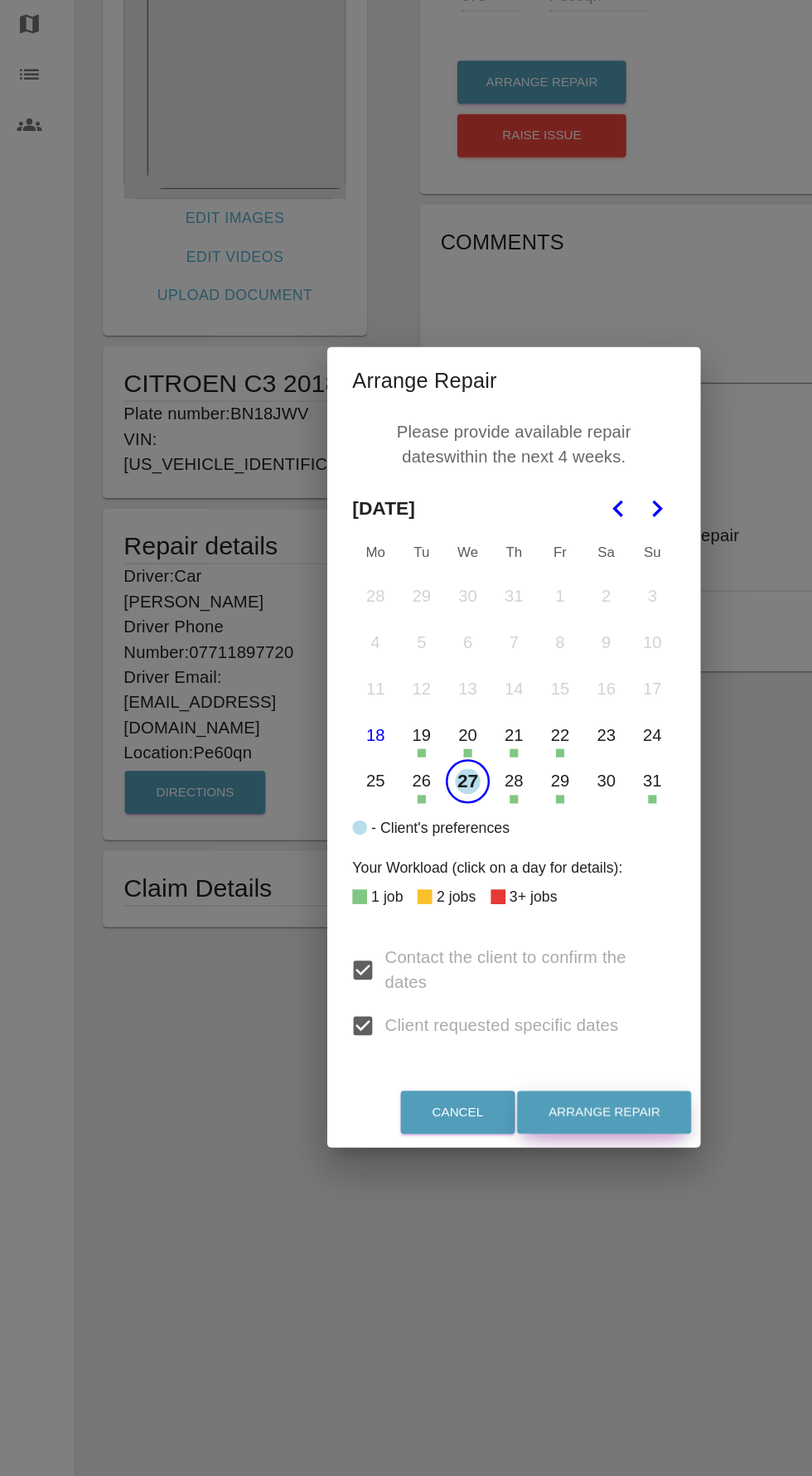
click at [505, 1026] on button "Arrange Repair" at bounding box center [478, 1026] width 138 height 34
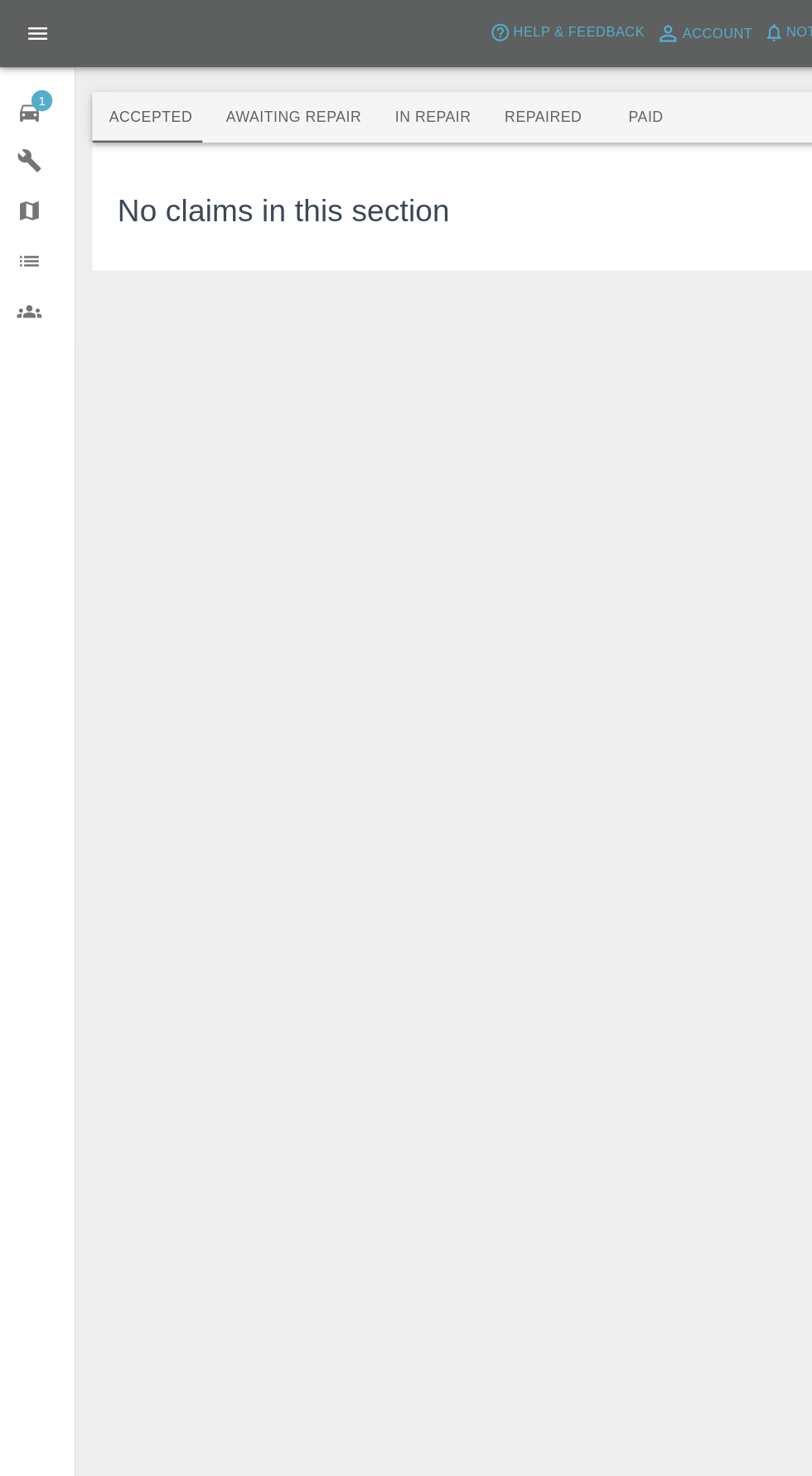
click at [26, 88] on icon at bounding box center [23, 89] width 15 height 13
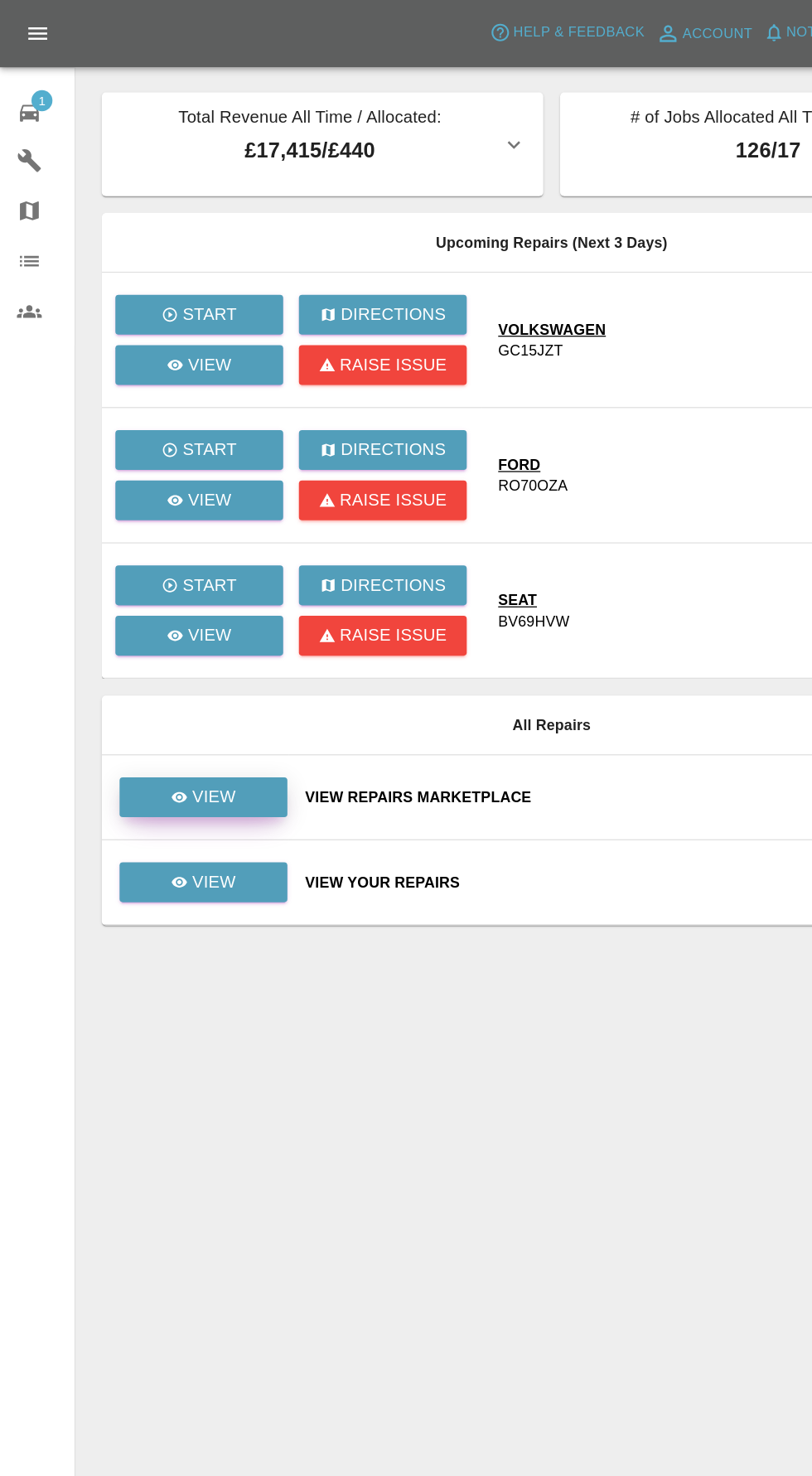
click at [181, 625] on p "View" at bounding box center [169, 630] width 35 height 20
